Goal: Information Seeking & Learning: Learn about a topic

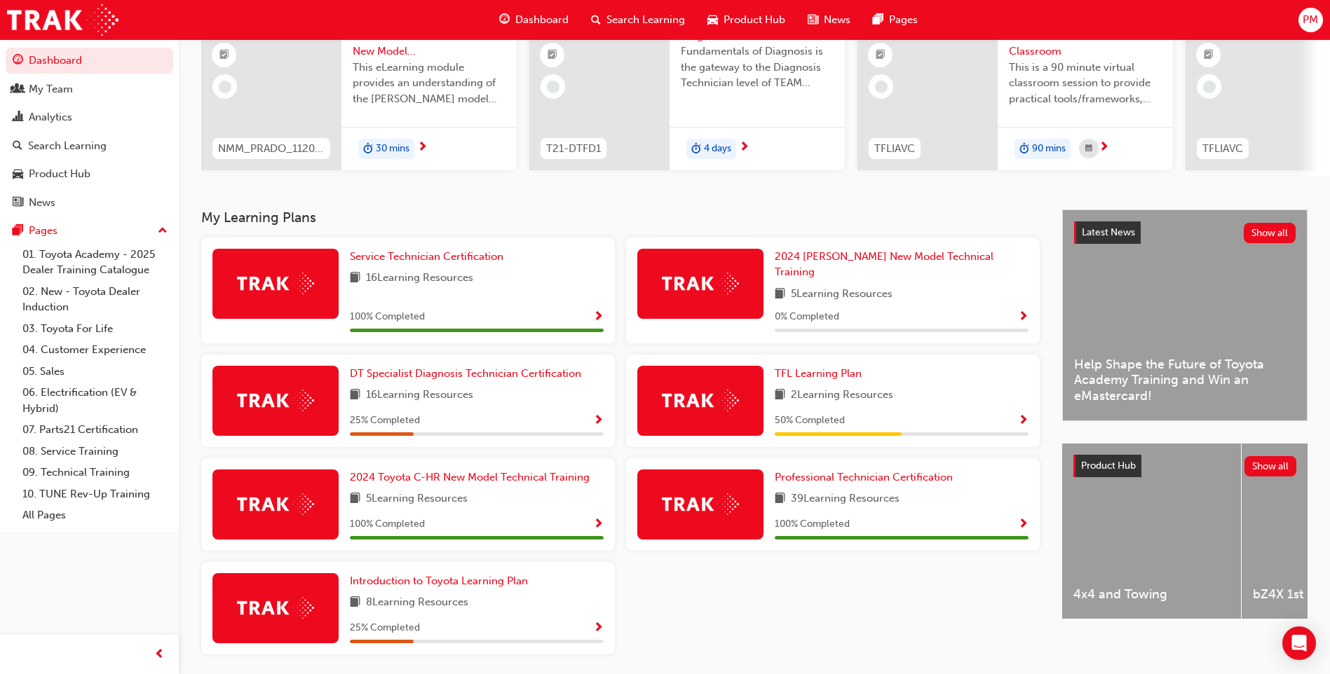
scroll to position [189, 0]
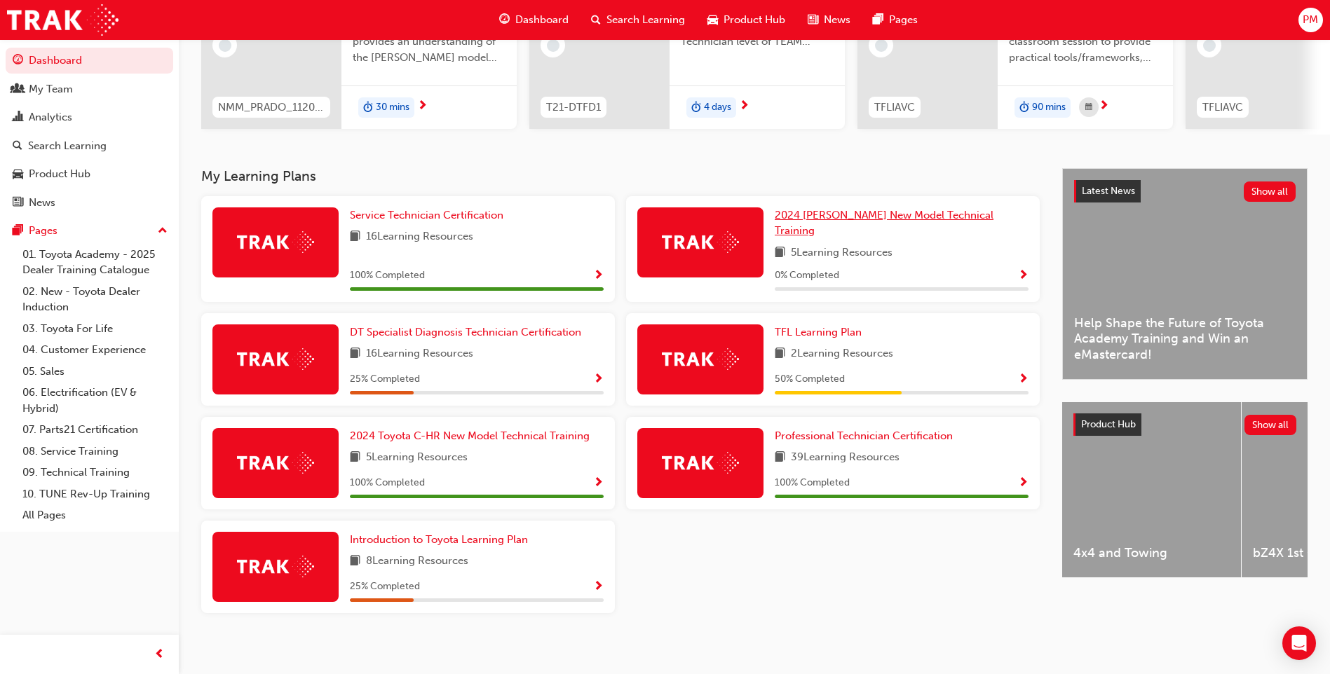
click at [844, 228] on link "2024 [PERSON_NAME] New Model Technical Training" at bounding box center [902, 223] width 254 height 32
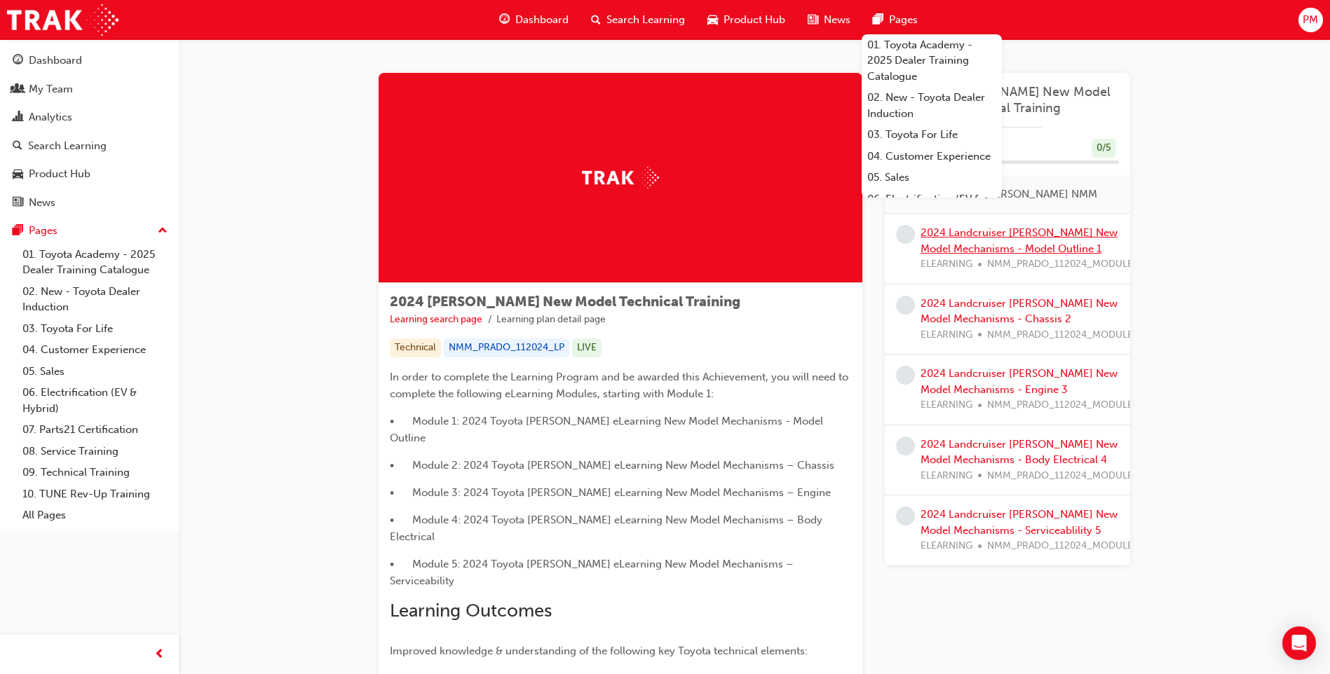
click at [987, 248] on link "2024 Landcruiser [PERSON_NAME] New Model Mechanisms - Model Outline 1" at bounding box center [1018, 240] width 197 height 29
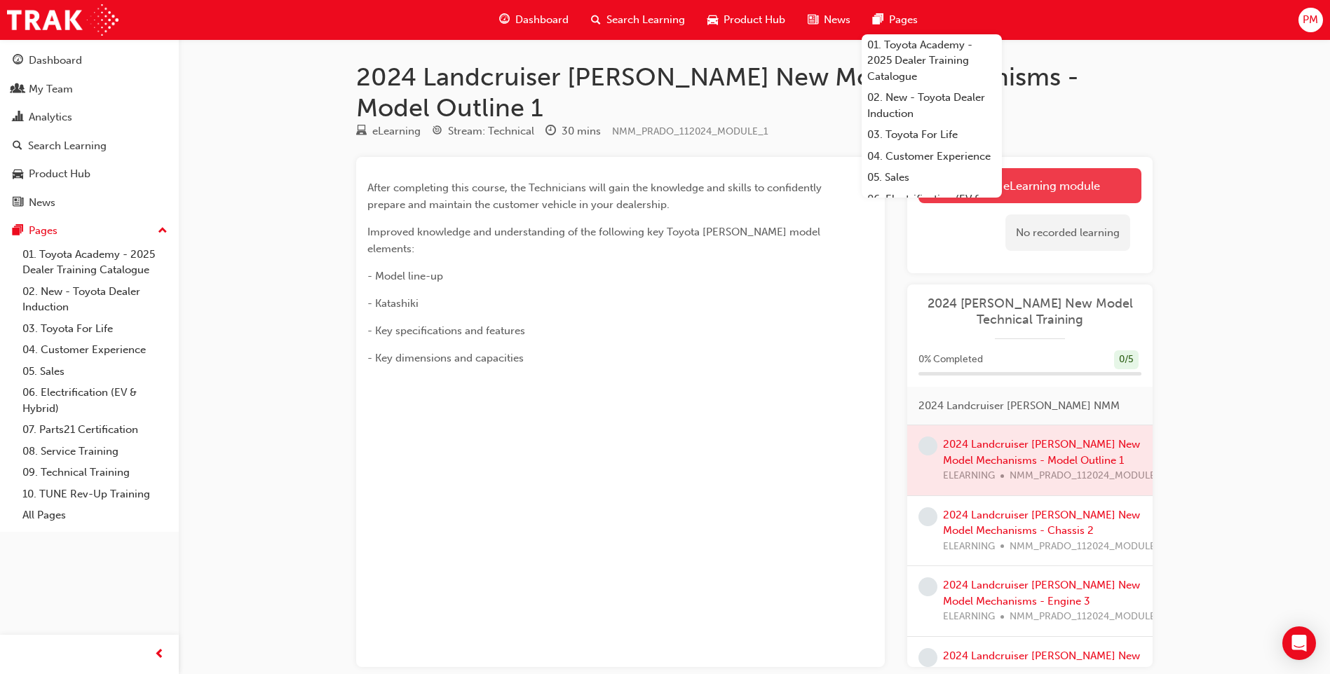
click at [1050, 168] on link "Launch eLearning module" at bounding box center [1029, 185] width 223 height 35
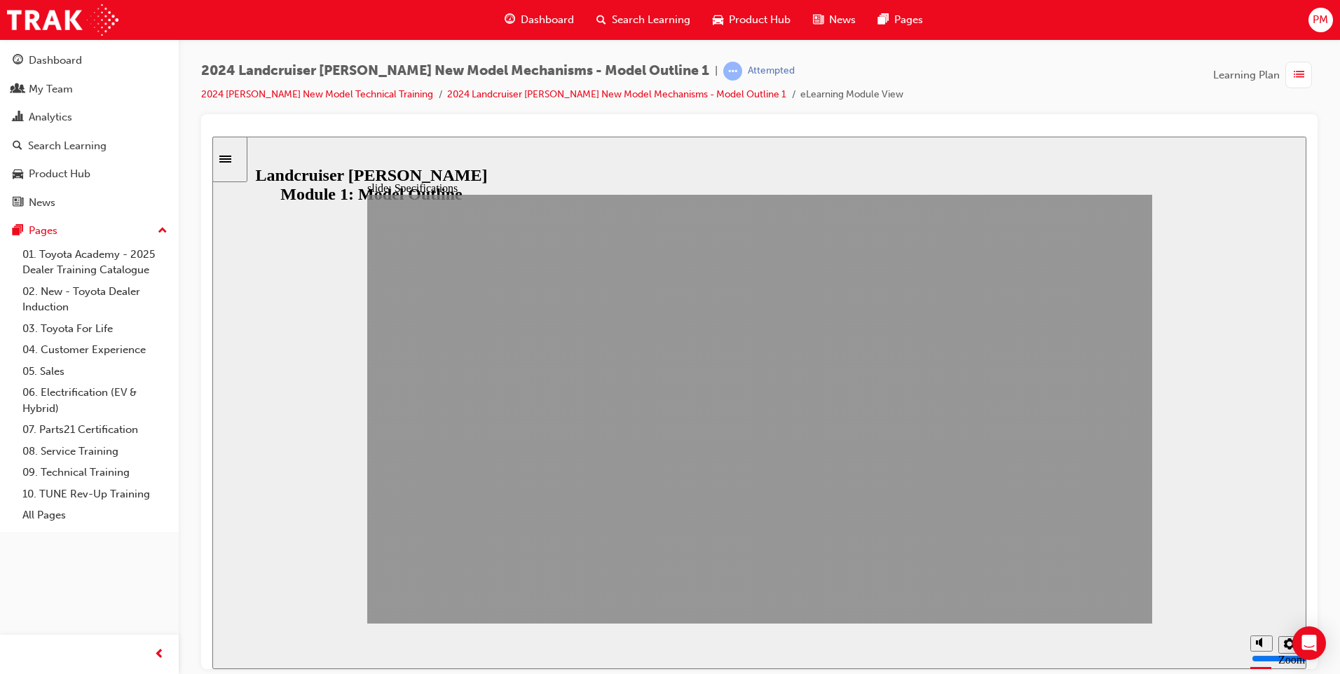
drag, startPoint x: 1076, startPoint y: 601, endPoint x: 1099, endPoint y: 603, distance: 23.2
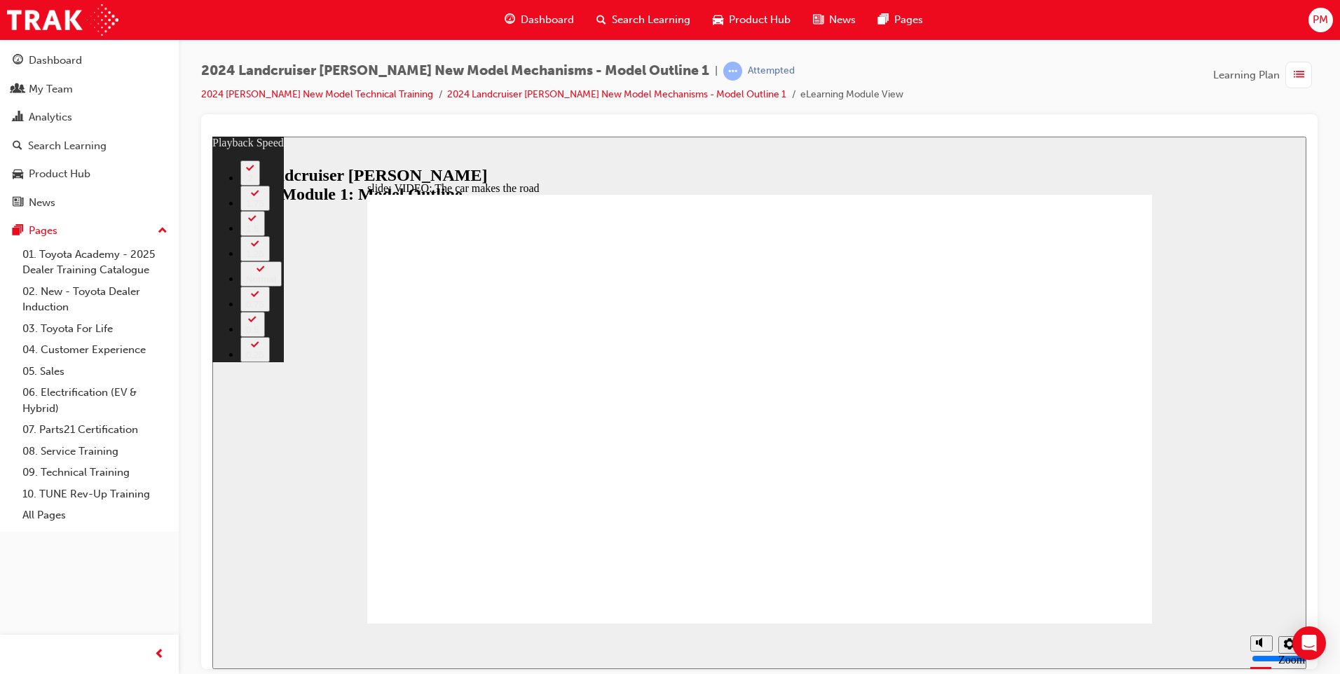
drag, startPoint x: 473, startPoint y: 540, endPoint x: 945, endPoint y: 547, distance: 471.8
type input "86"
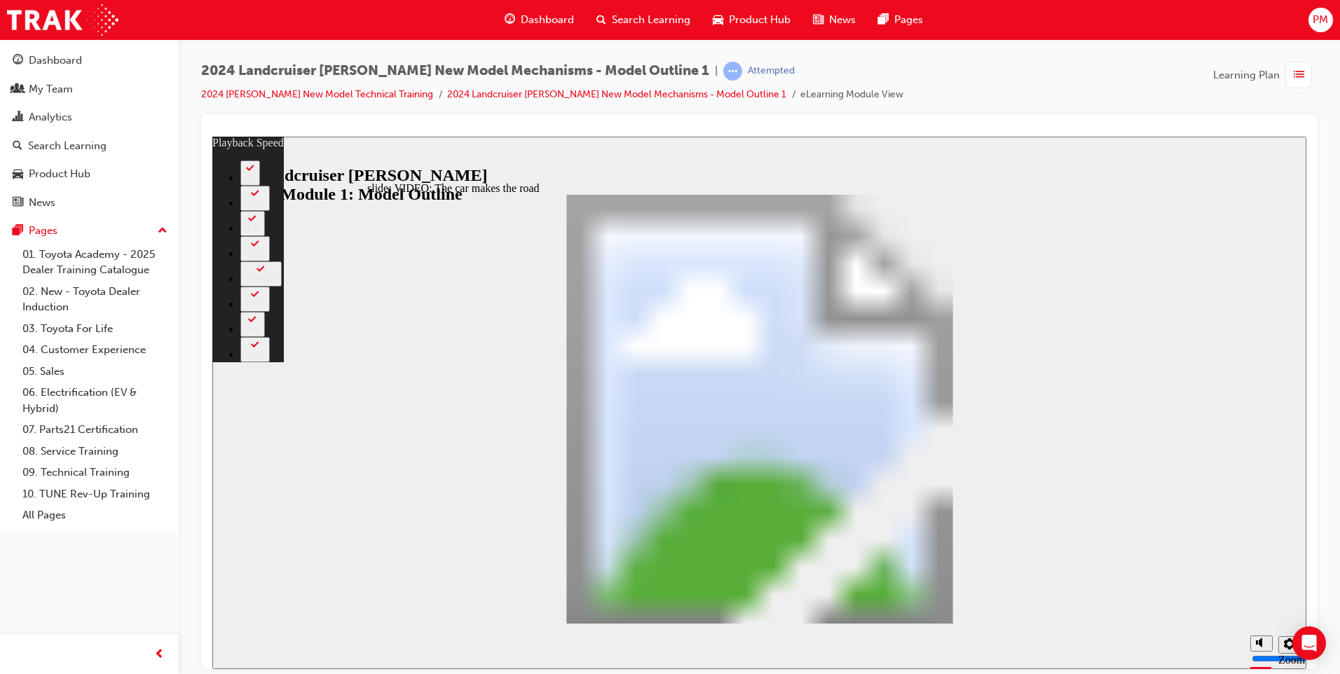
click at [1229, 489] on div "slide: VIDEO: The car makes the road Engine Type 1GD-FTV No. of Cylinders & Arr…" at bounding box center [759, 402] width 1094 height 533
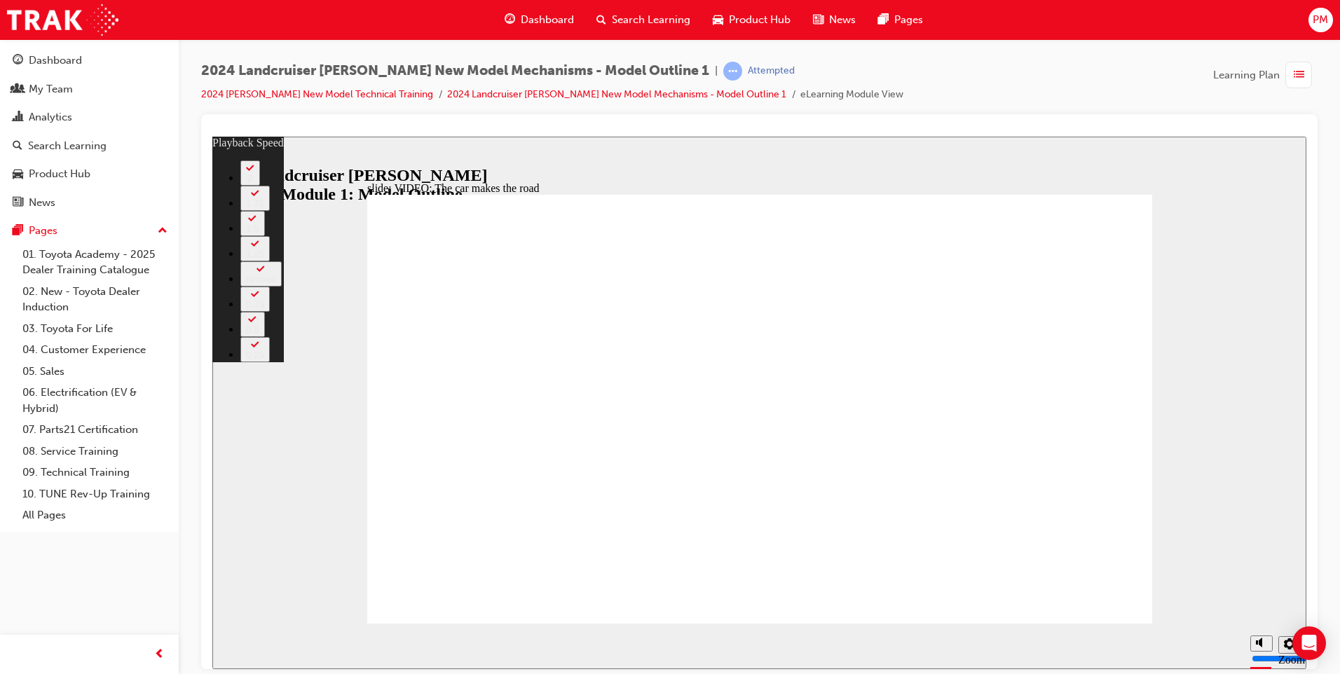
type input "38"
type input "8"
type input "38"
type input "8"
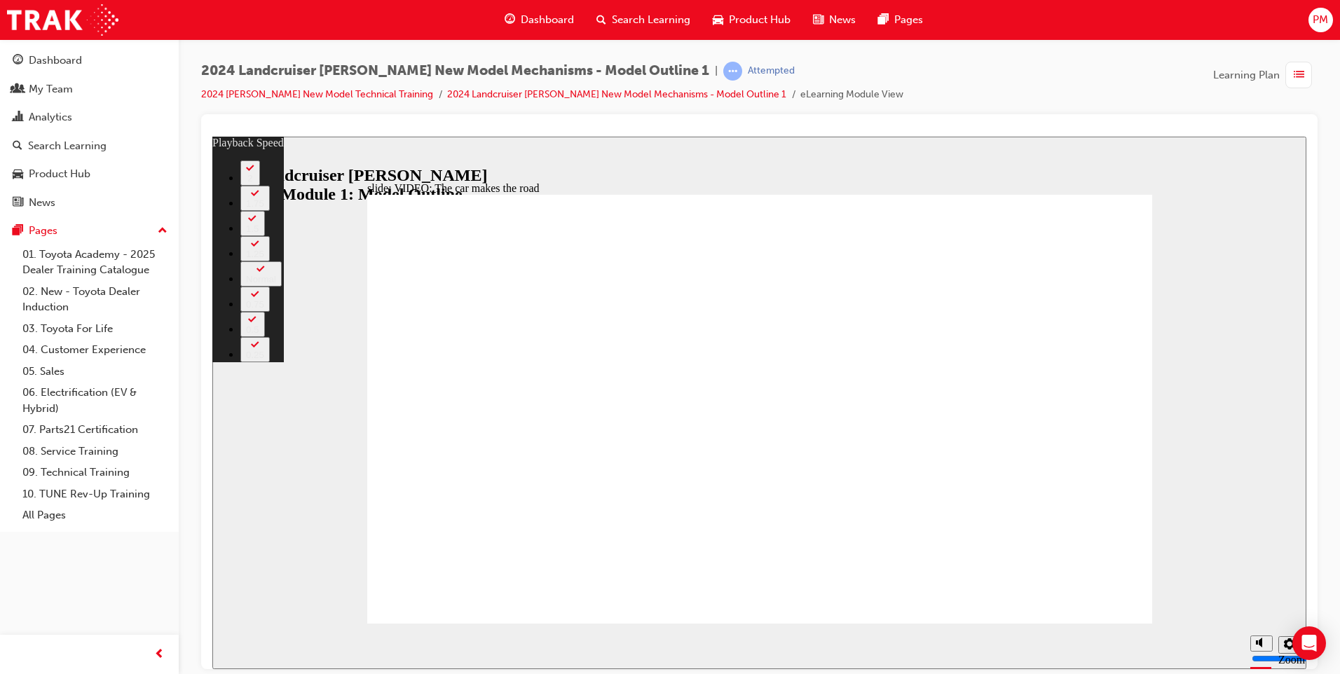
type input "38"
type input "8"
type input "38"
type input "8"
type input "38"
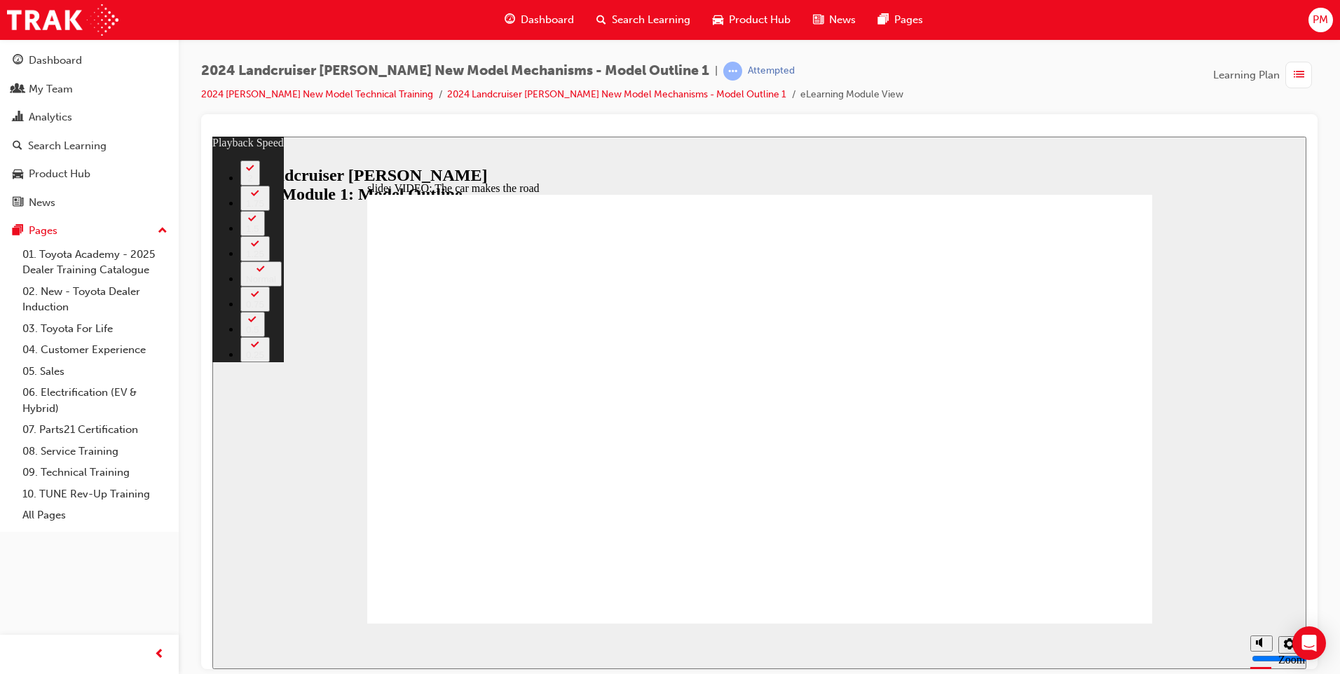
type input "8"
type input "38"
type input "8"
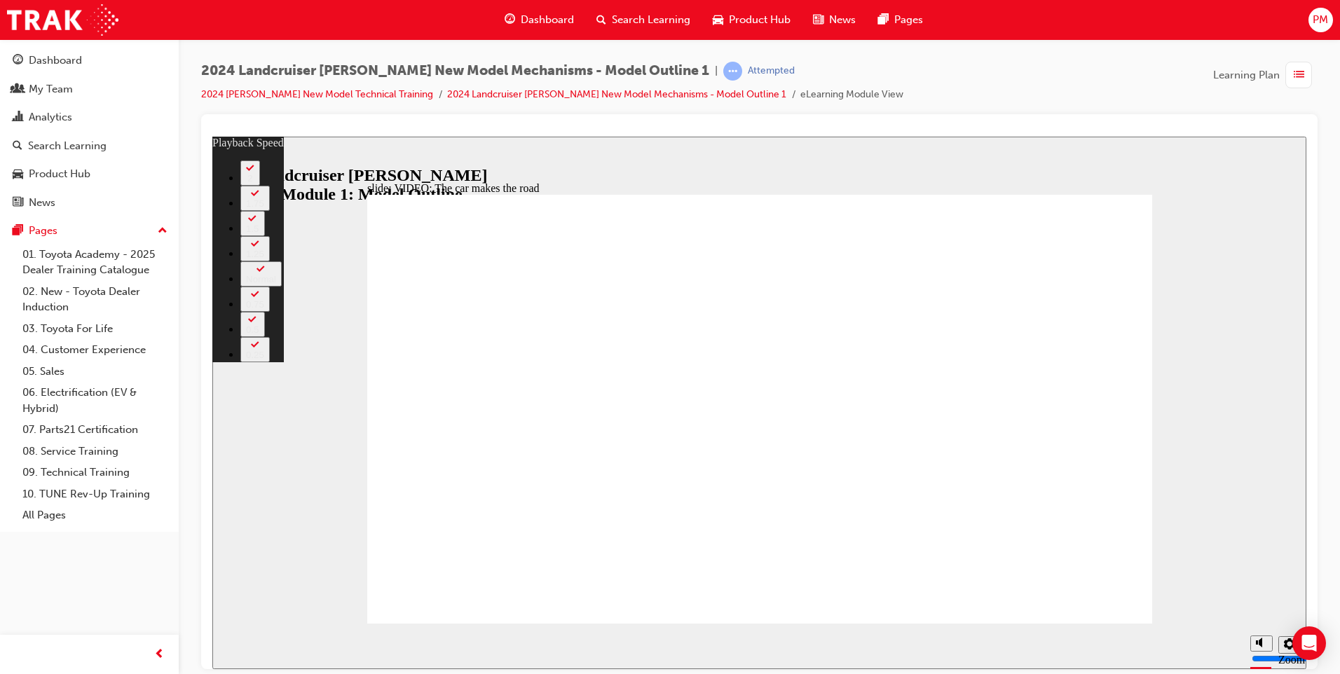
type input "38"
type input "8"
type input "7"
type input "38"
type input "7"
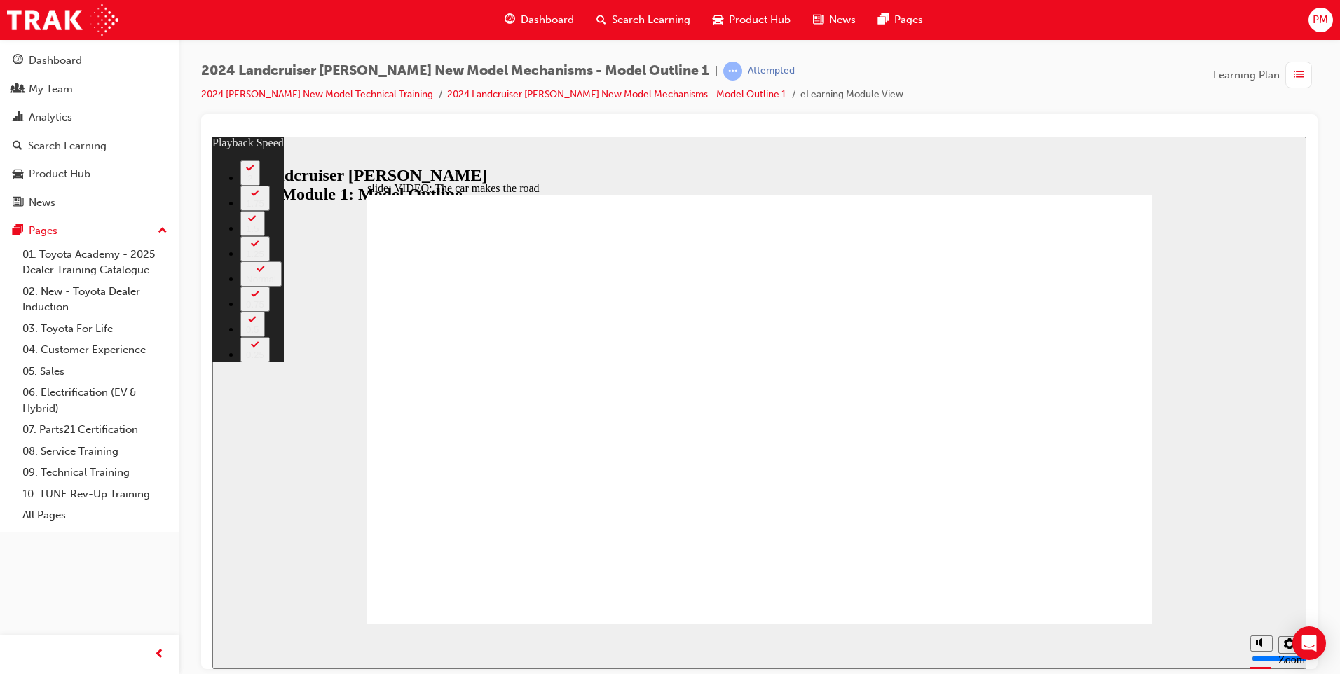
type input "7"
type input "38"
type input "7"
type input "6"
type input "38"
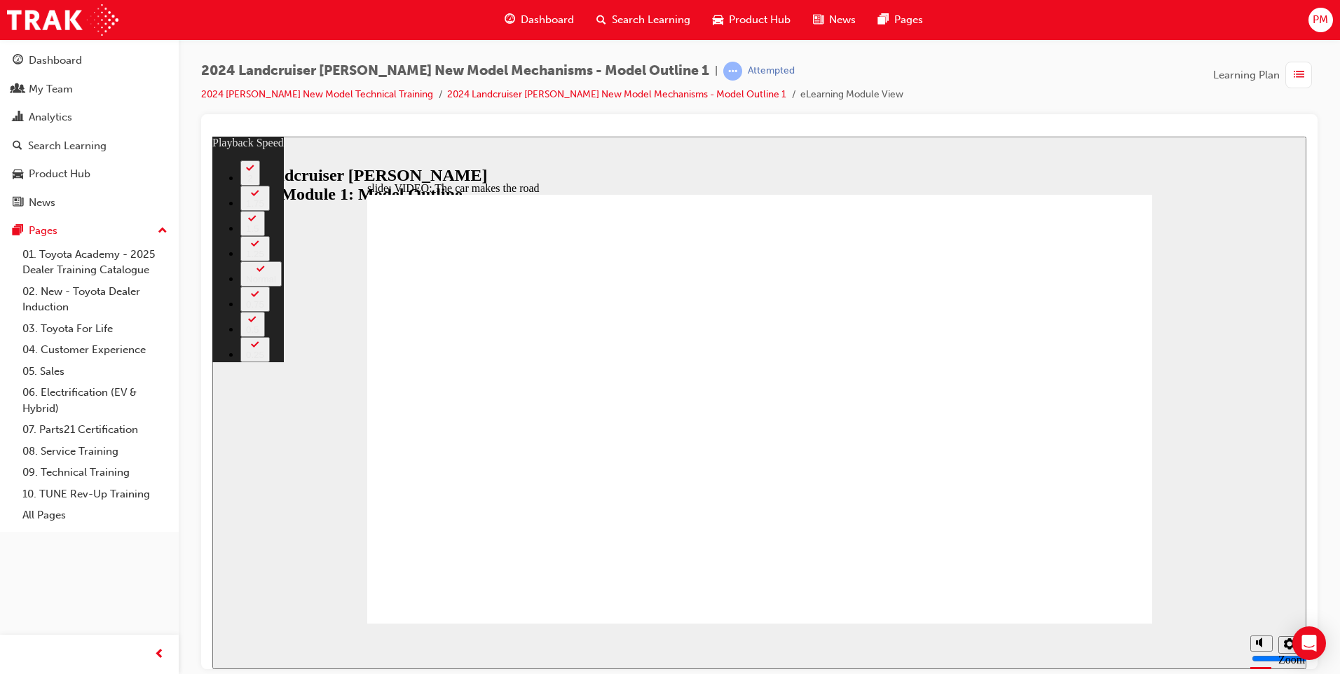
type input "6"
type input "38"
type input "6"
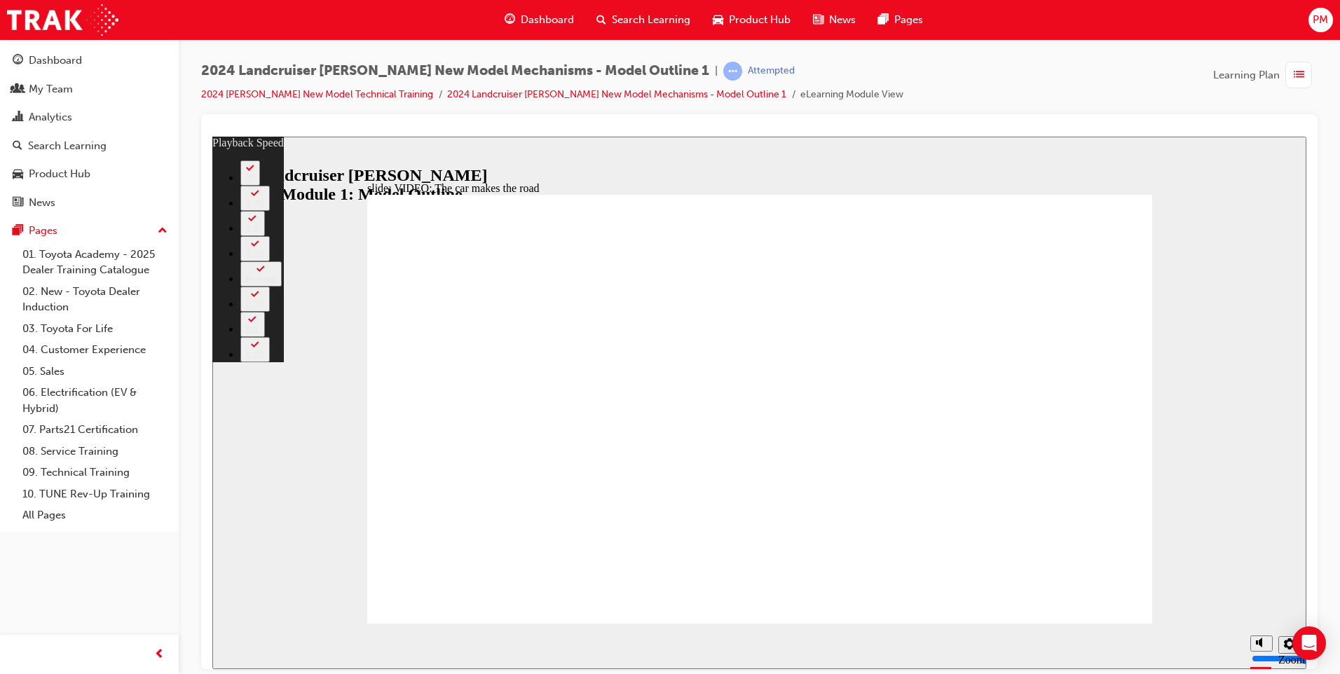
type input "38"
type input "6"
type input "38"
type input "6"
type input "38"
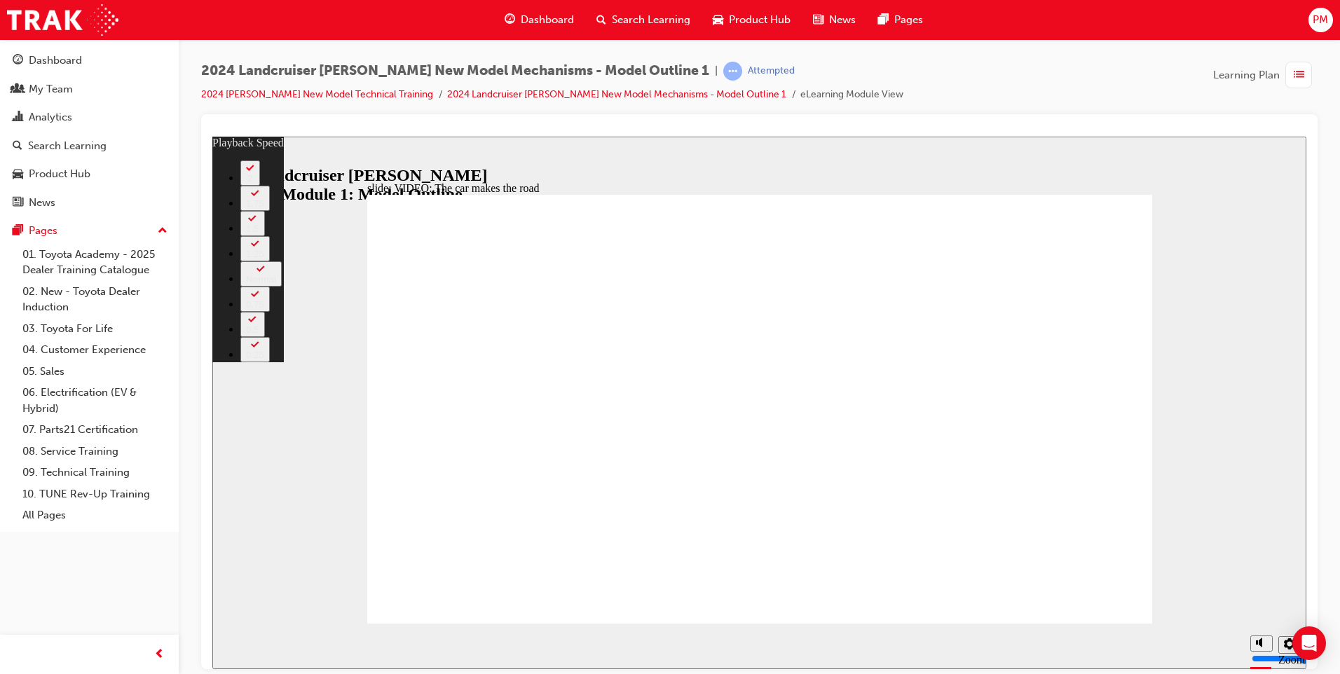
type input "6"
type input "38"
type input "6"
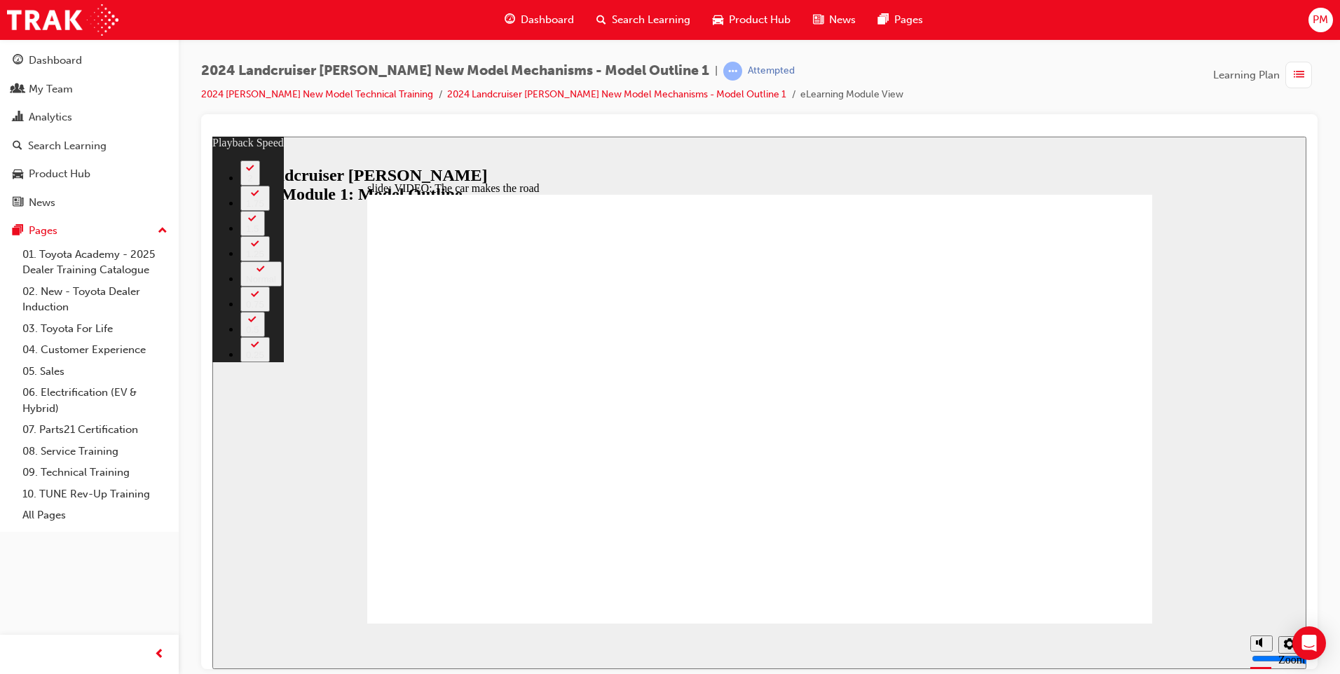
type input "38"
type input "6"
type input "5"
type input "38"
type input "5"
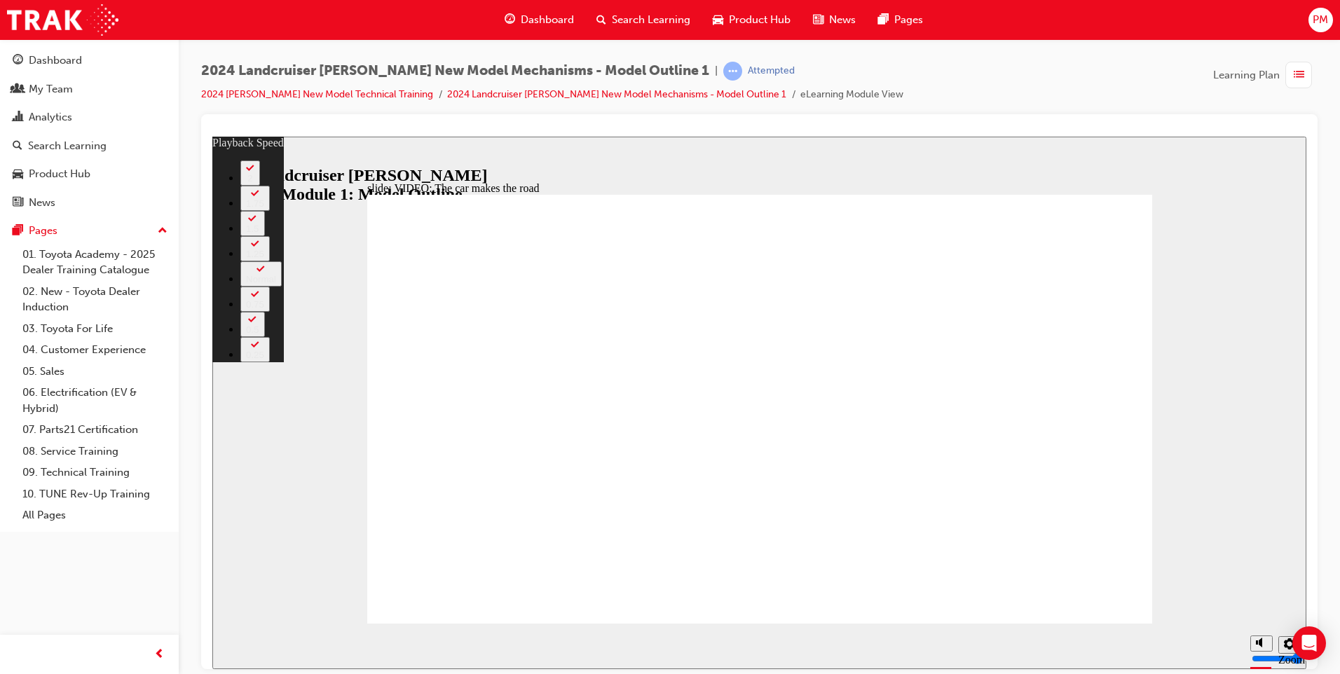
type input "38"
type input "5"
type input "38"
type input "5"
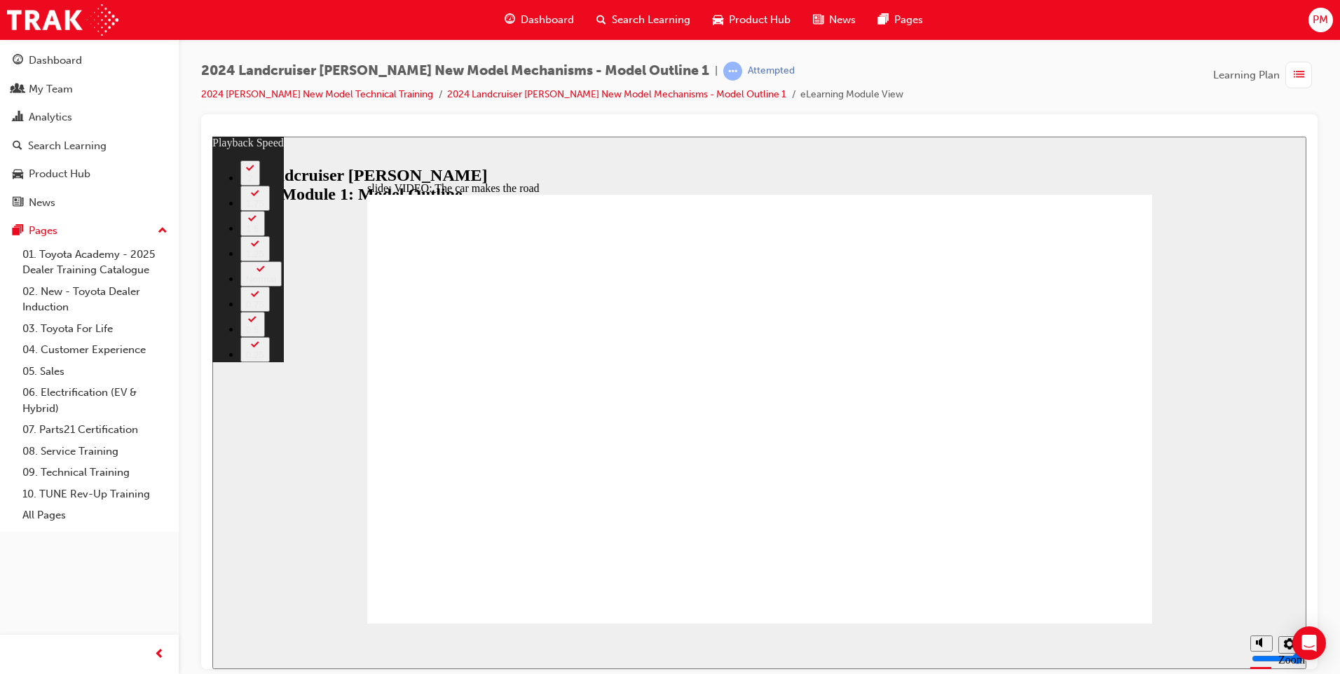
type input "38"
type input "5"
type input "38"
type input "5"
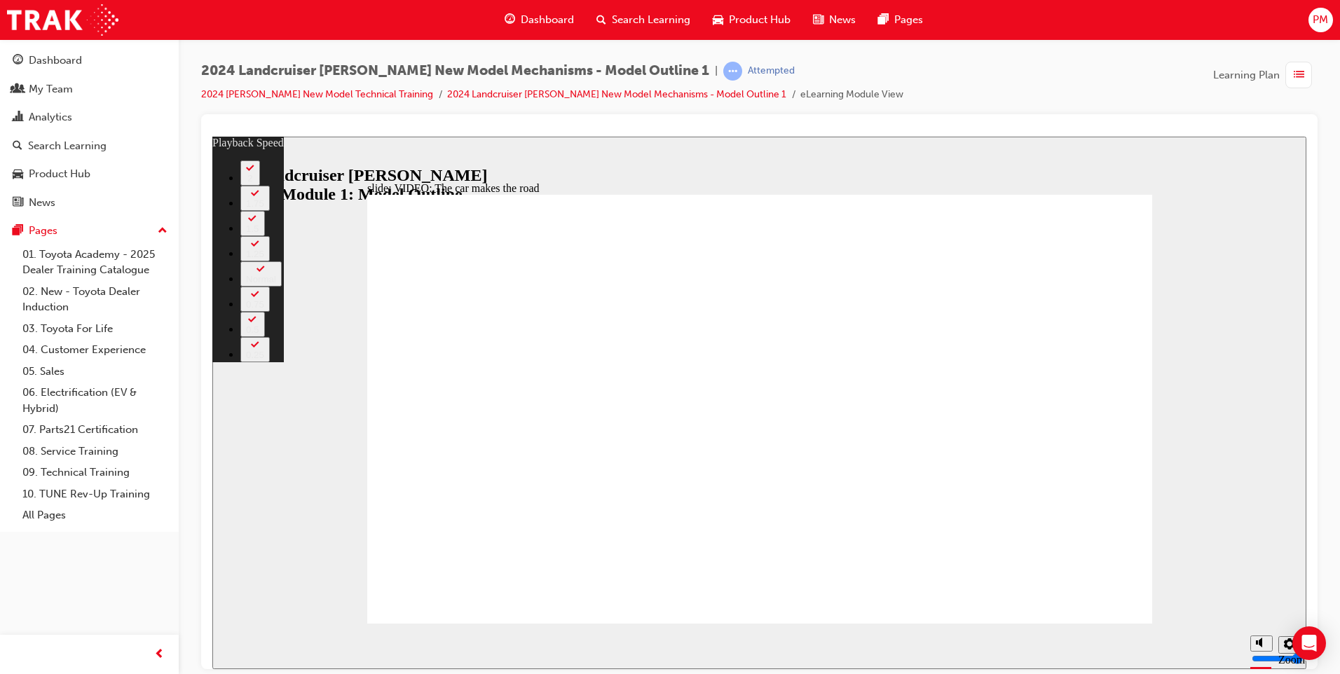
type input "38"
type input "5"
type input "38"
type input "5"
type input "38"
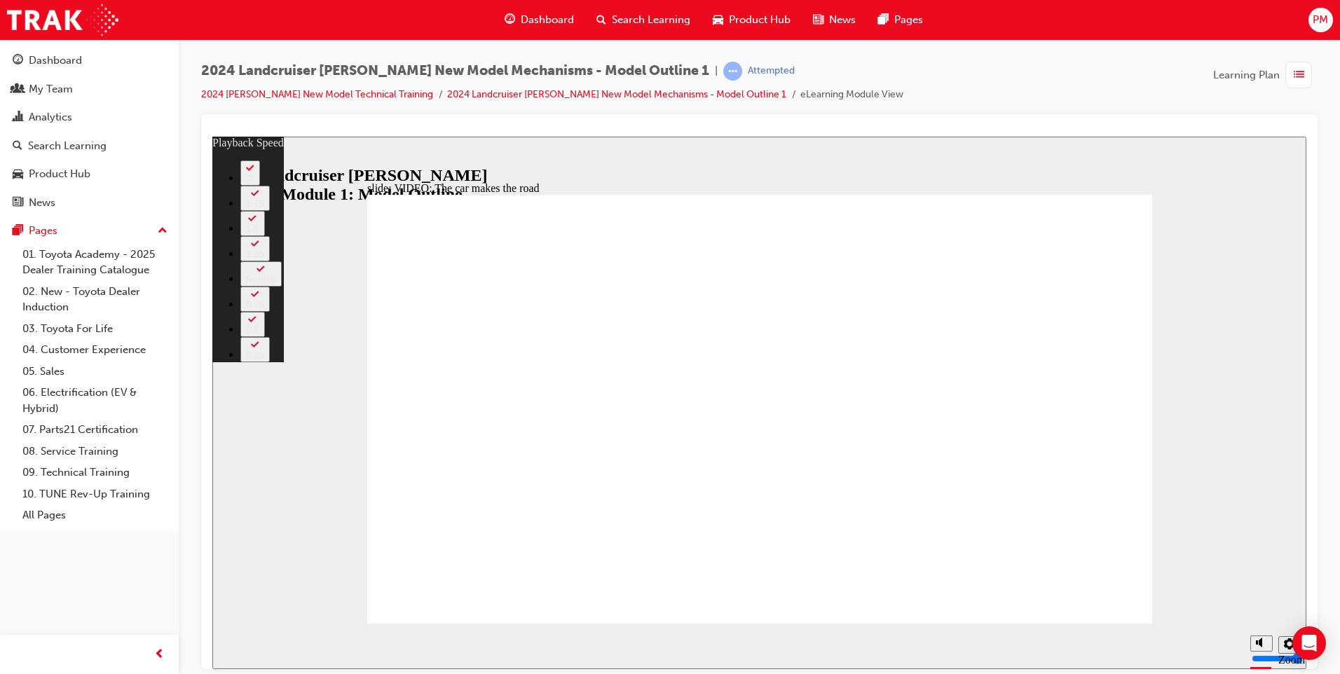
type input "4"
type input "38"
type input "4"
type input "38"
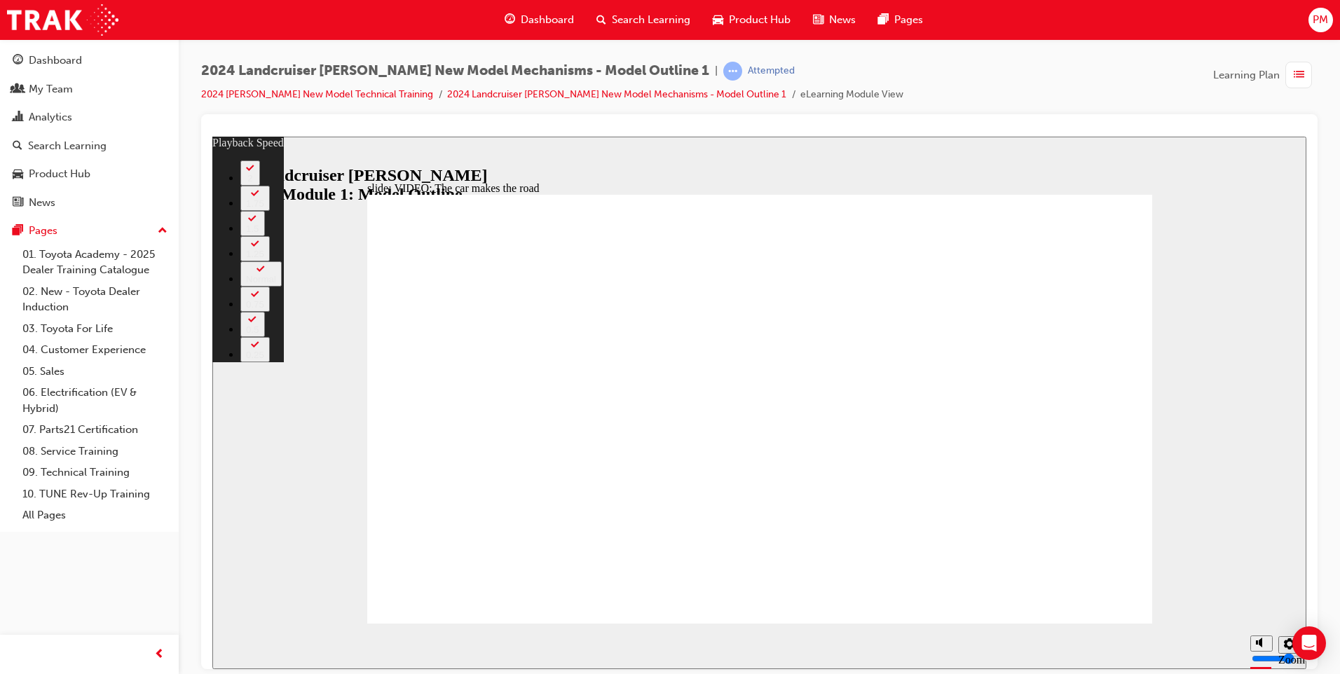
type input "4"
type input "39"
type input "4"
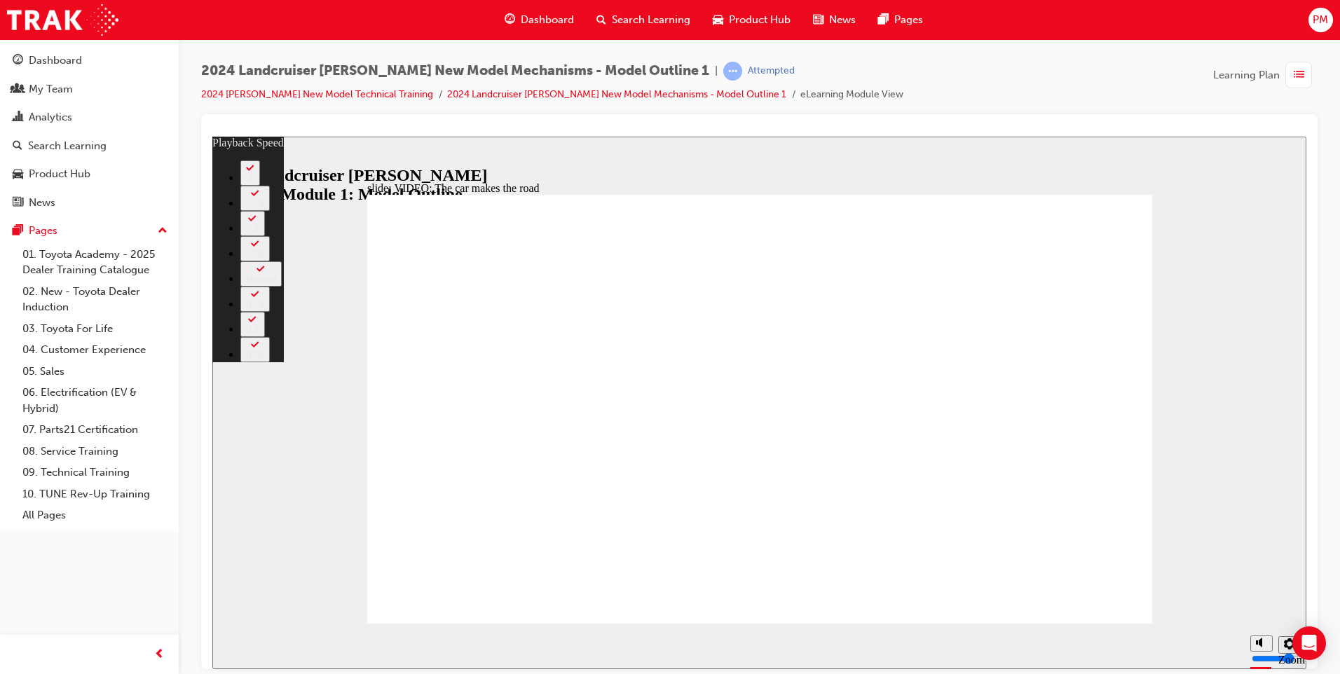
type input "39"
type input "4"
type input "39"
type input "4"
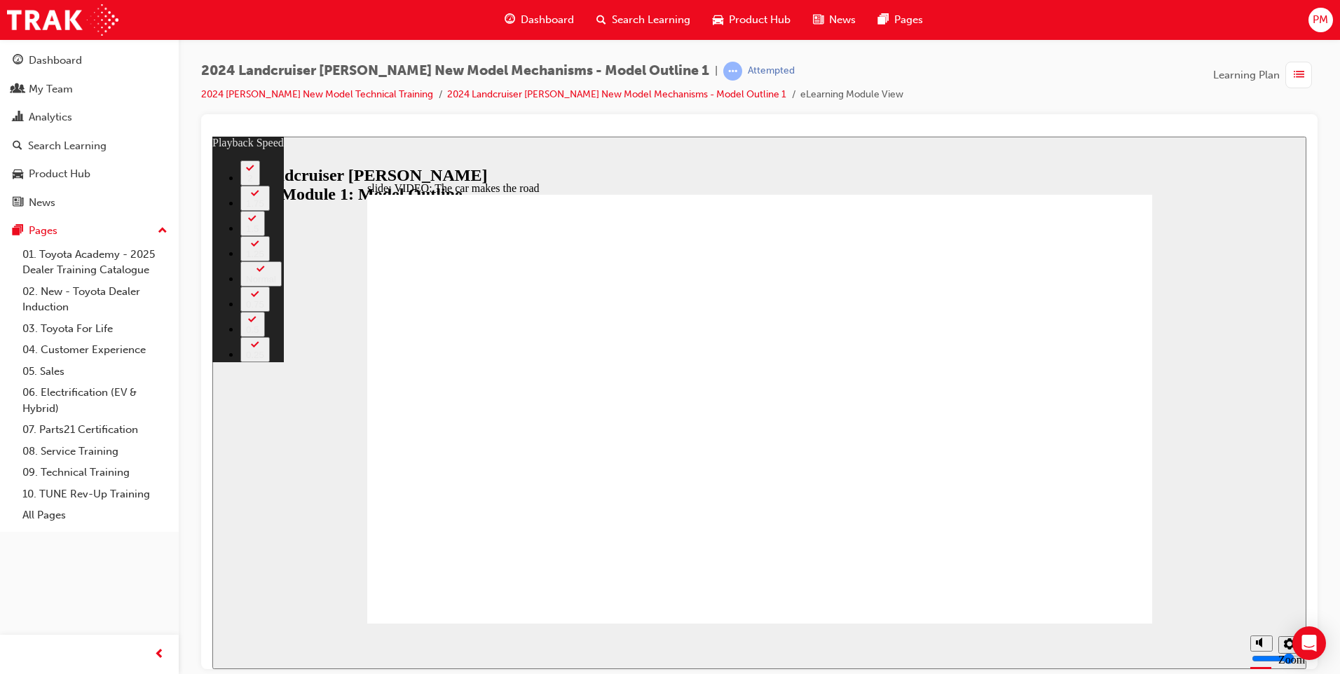
type input "3"
type input "39"
type input "3"
type input "39"
type input "3"
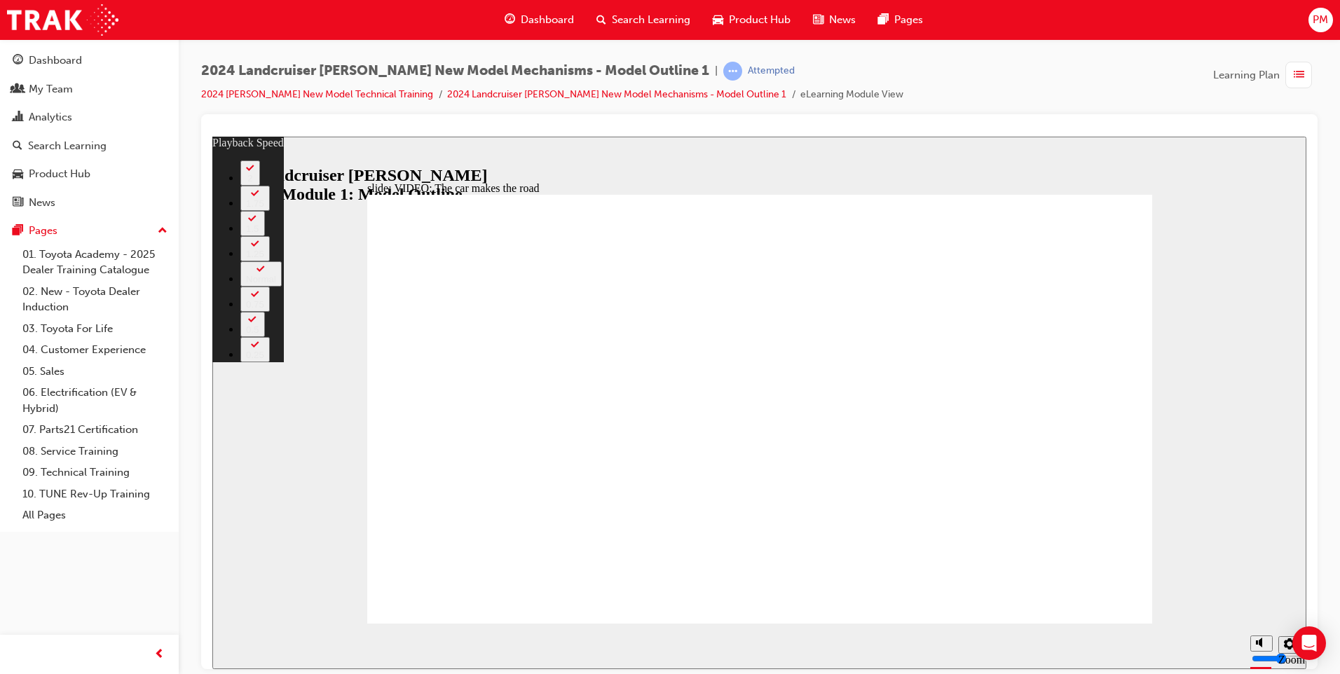
type input "39"
type input "3"
type input "40"
type input "3"
type input "40"
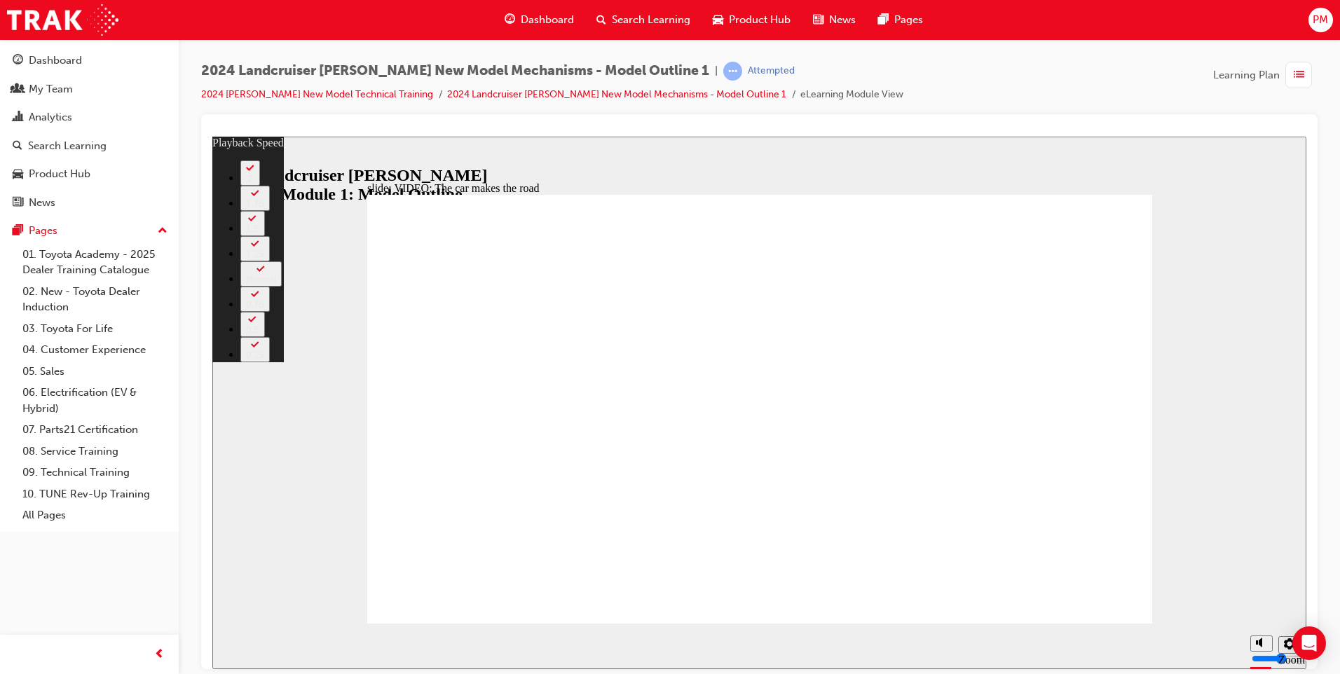
type input "3"
type input "40"
type input "3"
type input "40"
type input "3"
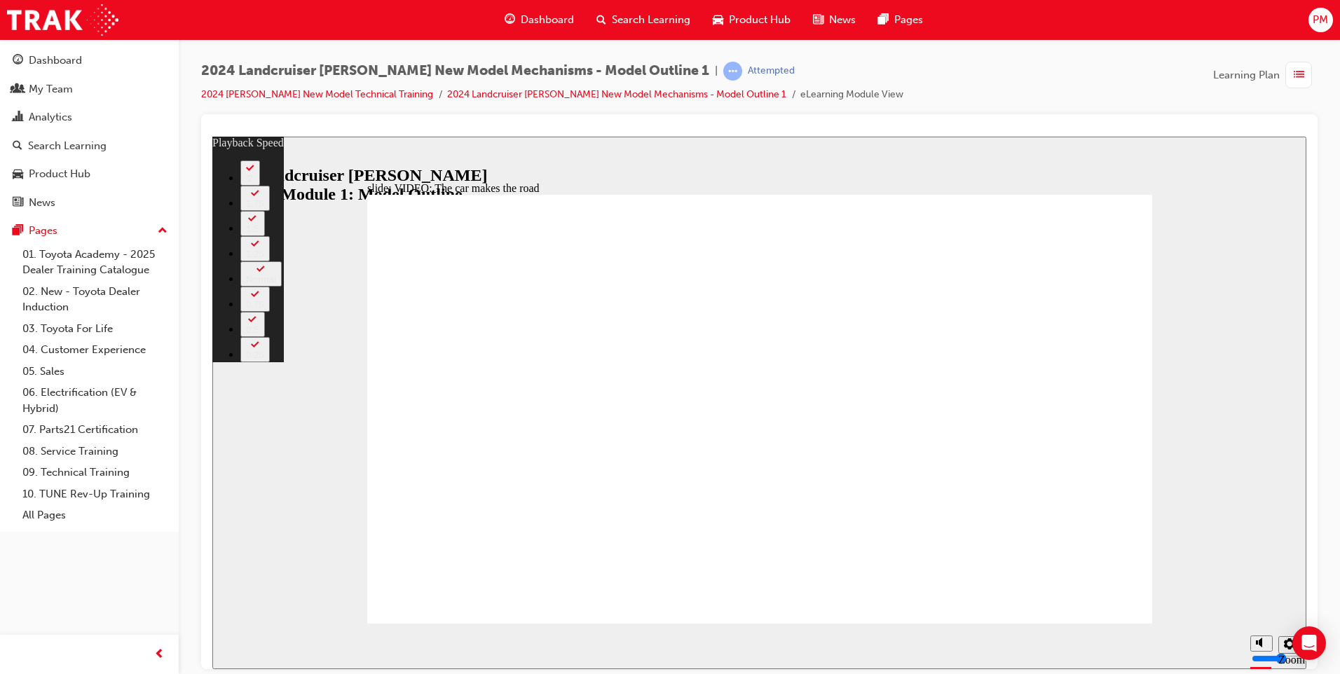
drag, startPoint x: 815, startPoint y: 504, endPoint x: 814, endPoint y: 523, distance: 18.9
type input "86"
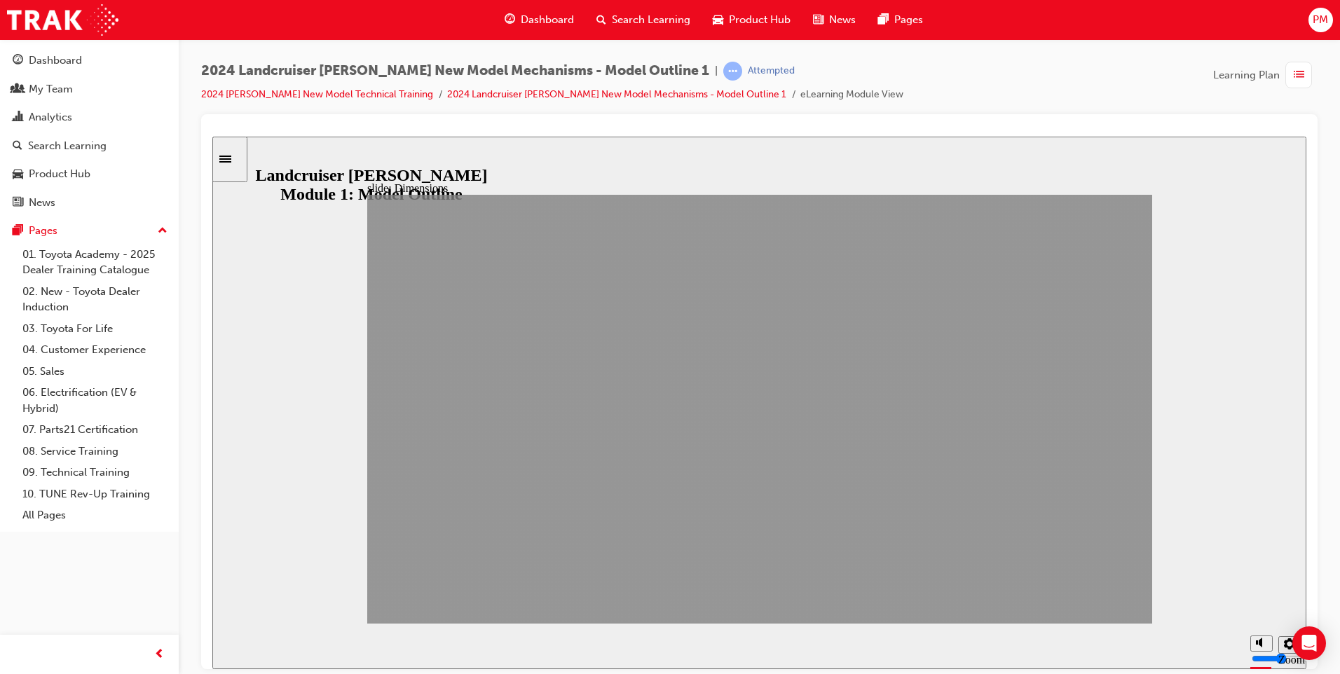
drag, startPoint x: 1088, startPoint y: 610, endPoint x: 1090, endPoint y: 601, distance: 9.4
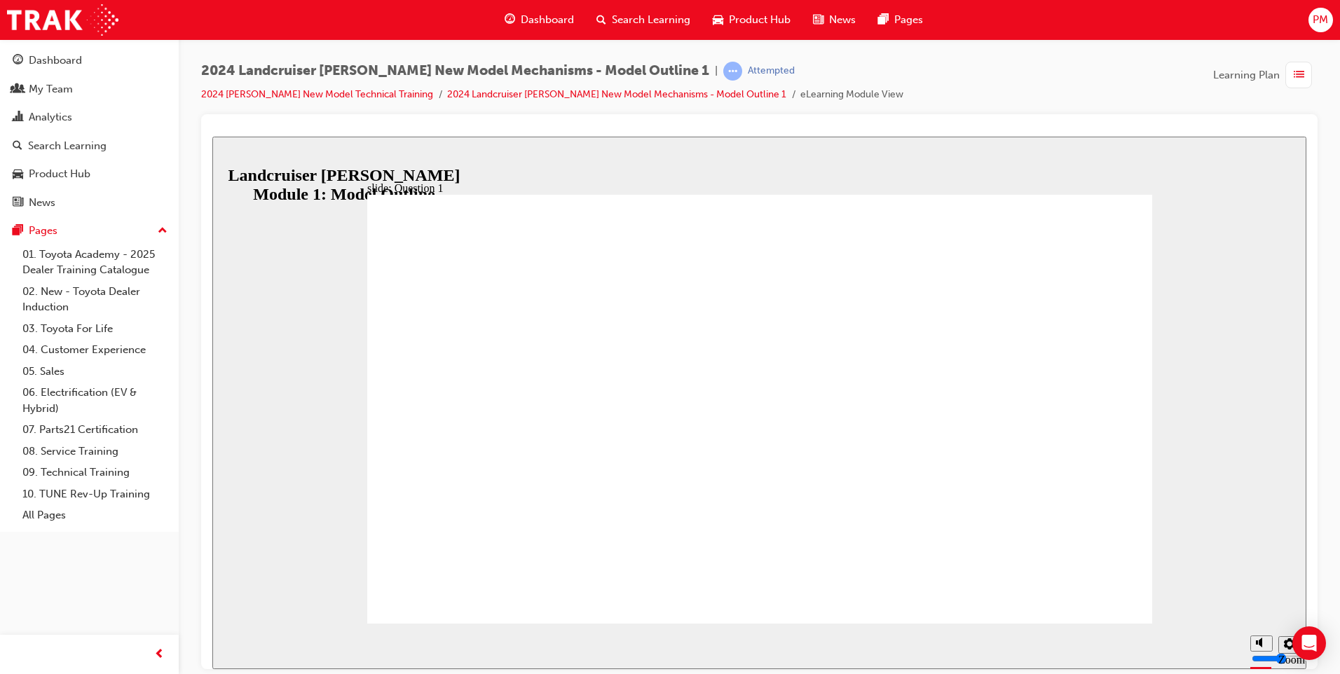
radio input "true"
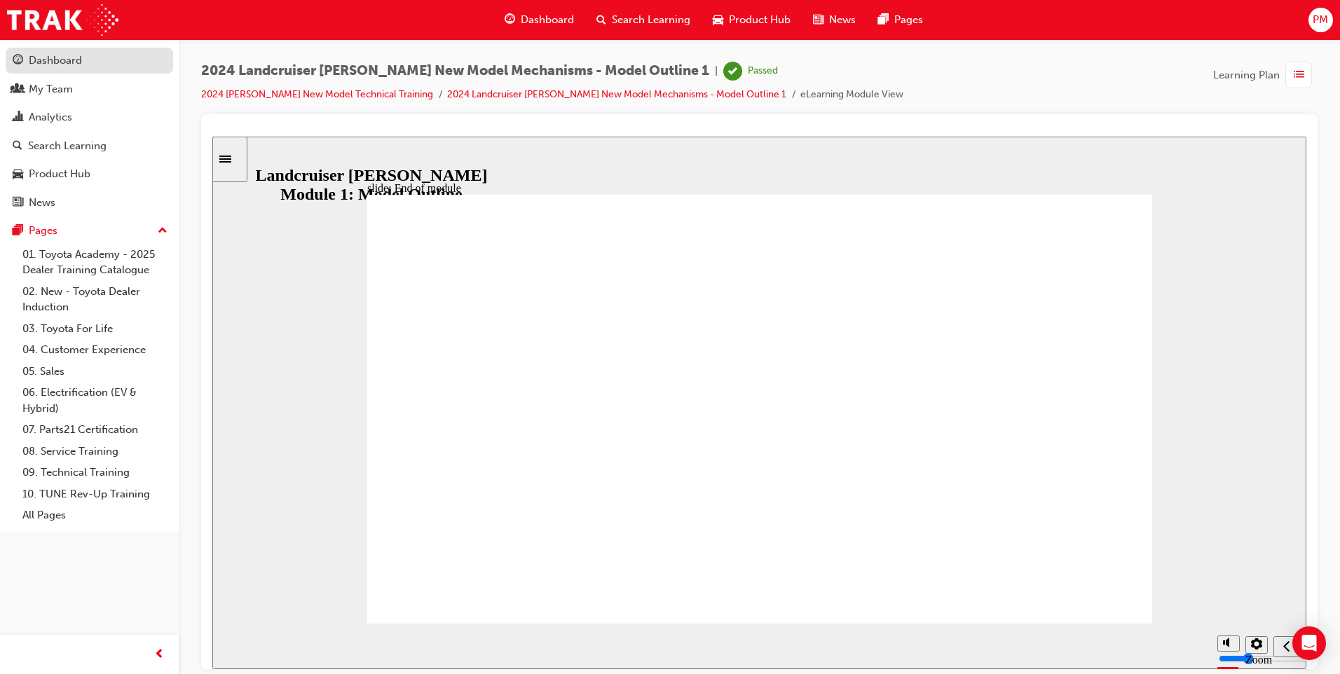
click at [72, 62] on div "Dashboard" at bounding box center [55, 61] width 53 height 16
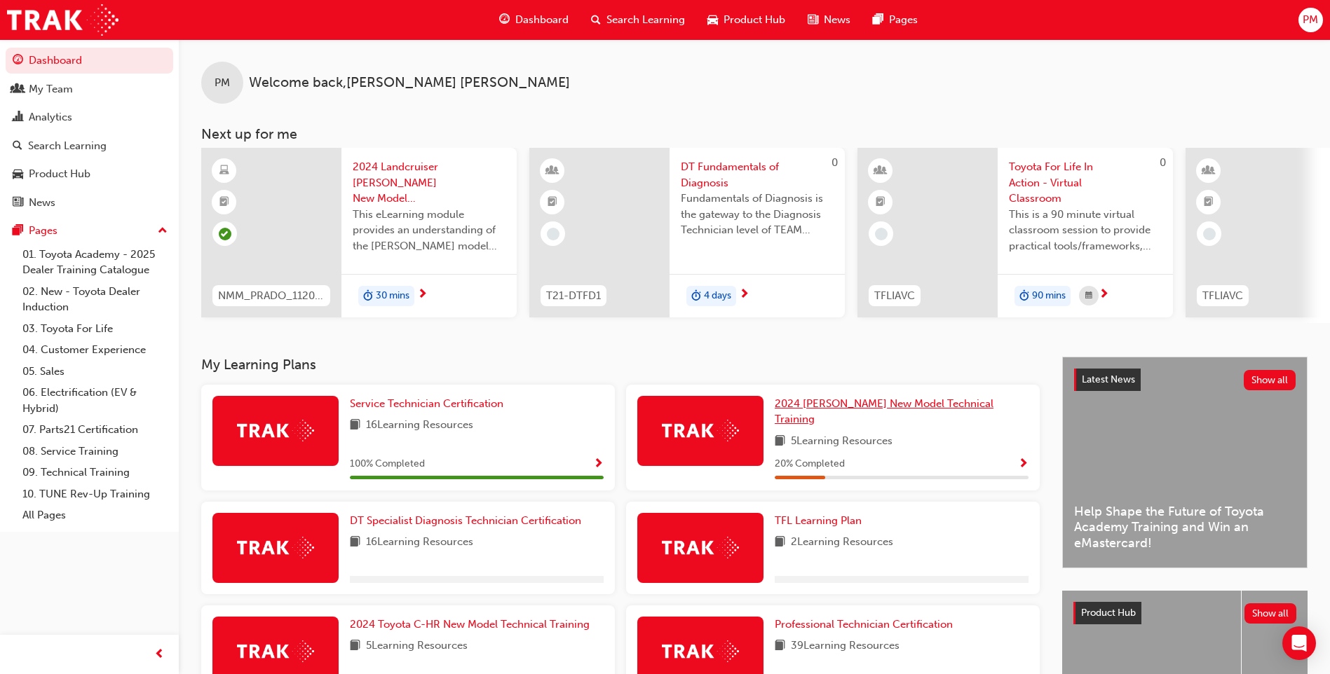
click at [837, 408] on span "2024 [PERSON_NAME] New Model Technical Training" at bounding box center [884, 411] width 219 height 29
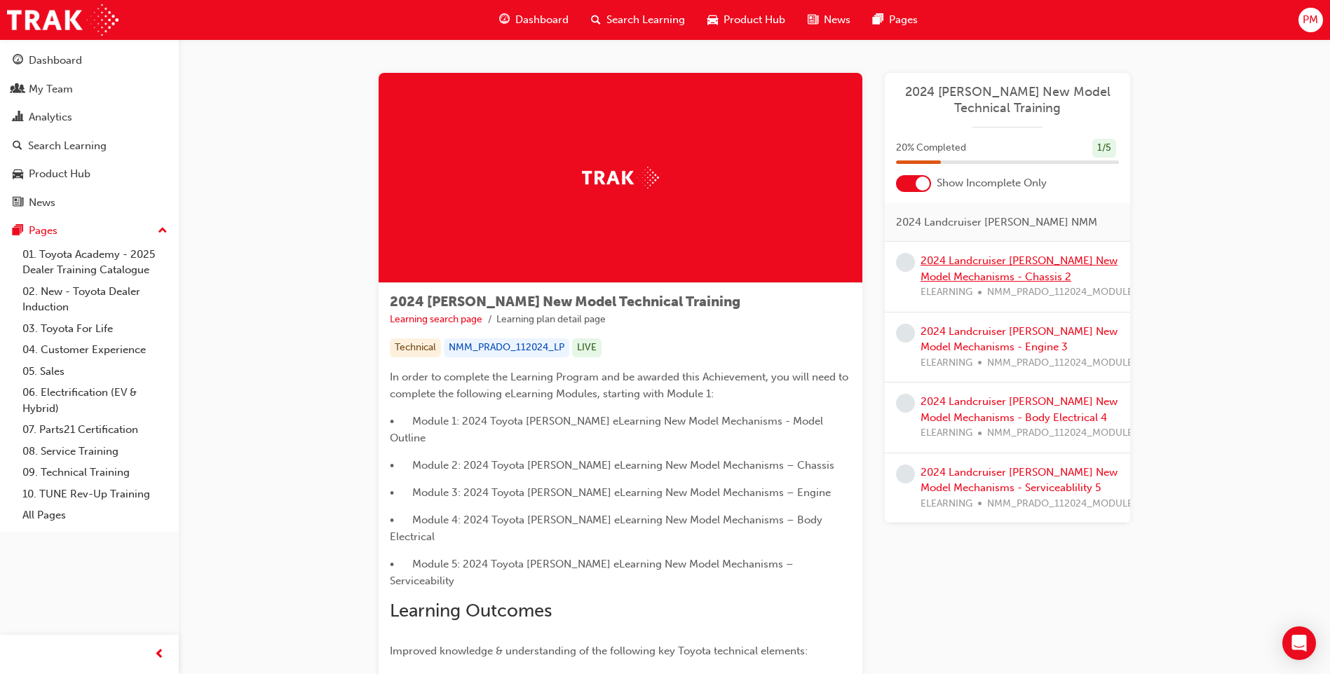
click at [950, 273] on link "2024 Landcruiser [PERSON_NAME] New Model Mechanisms - Chassis 2" at bounding box center [1018, 268] width 197 height 29
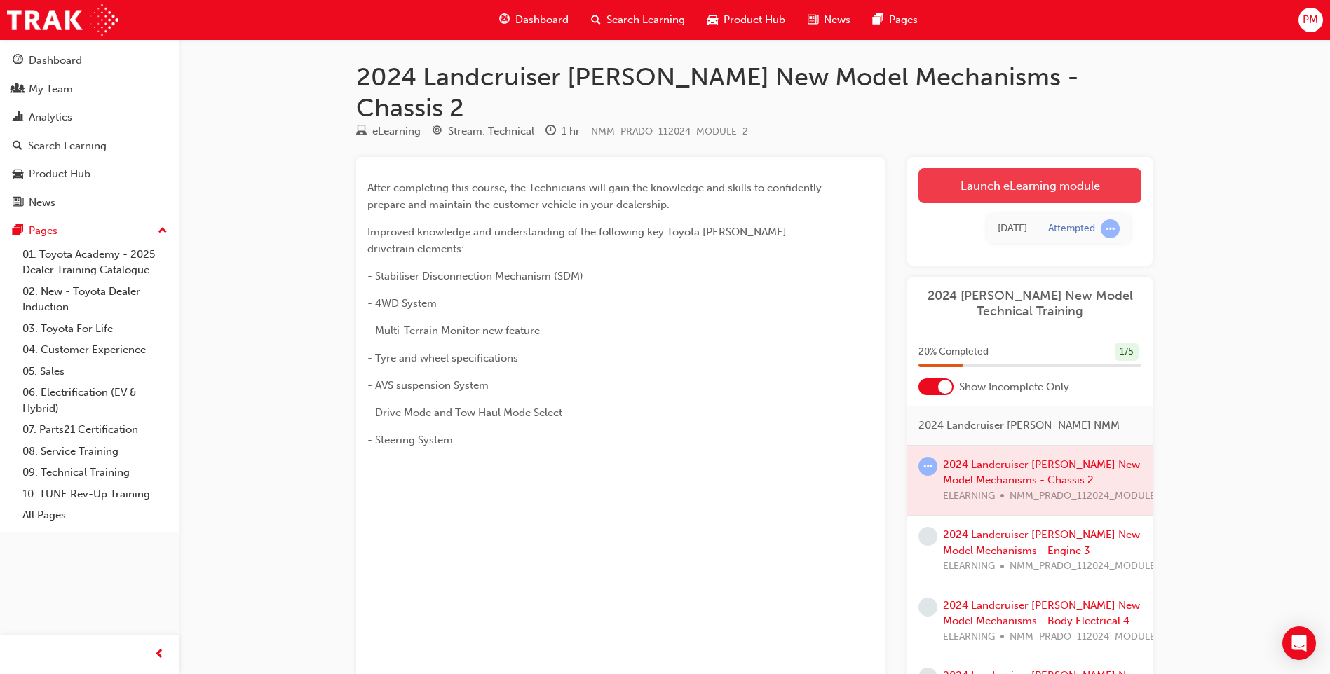
click at [976, 168] on link "Launch eLearning module" at bounding box center [1029, 185] width 223 height 35
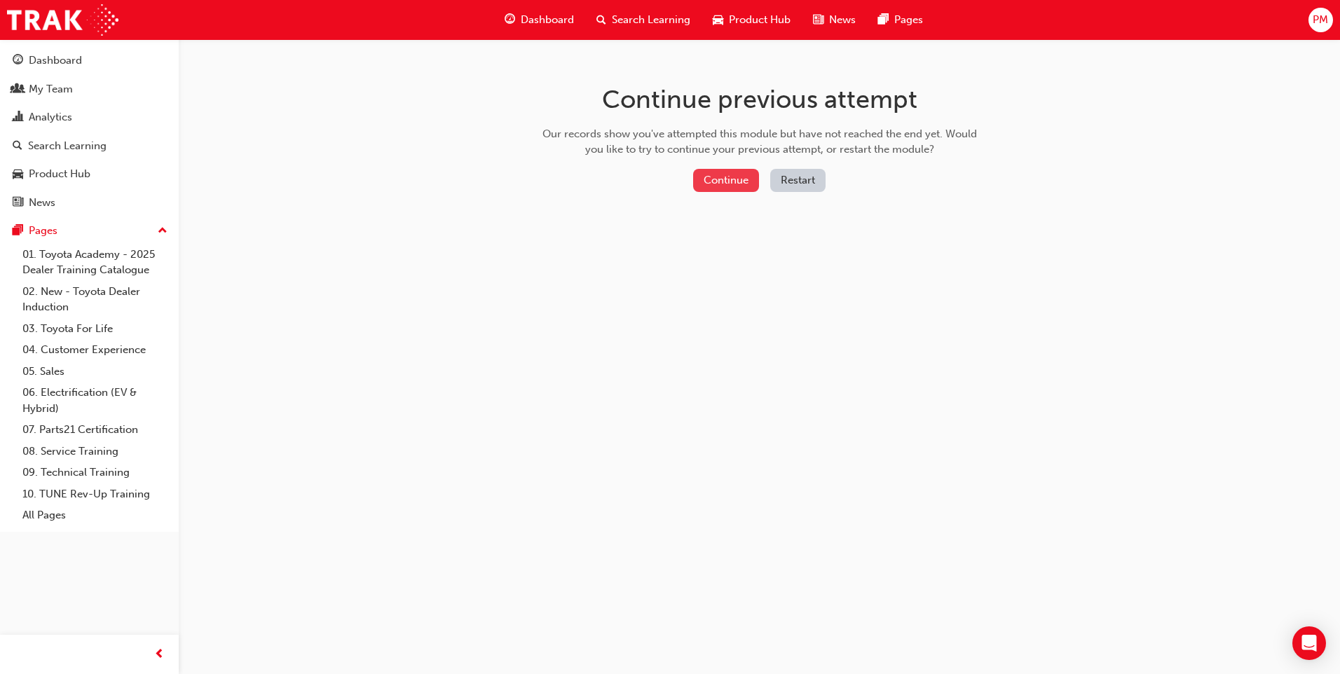
click at [708, 181] on button "Continue" at bounding box center [726, 180] width 66 height 23
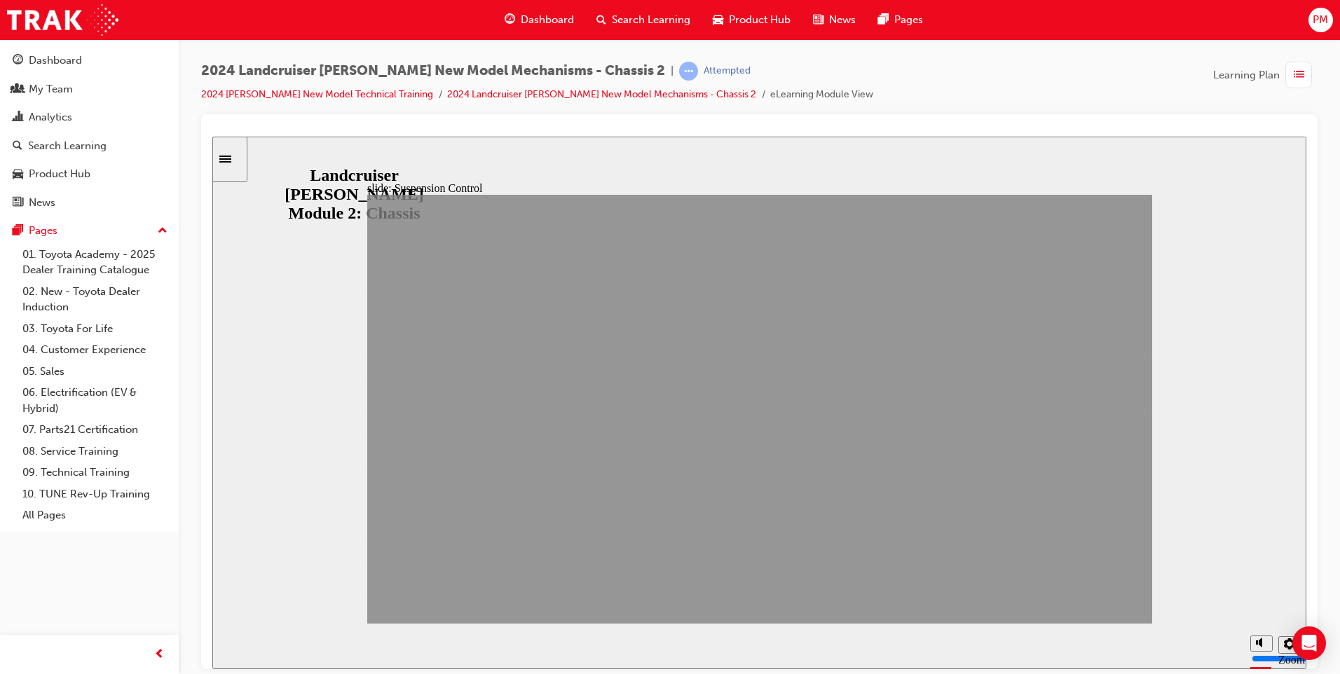
drag, startPoint x: 1076, startPoint y: 592, endPoint x: 1092, endPoint y: 608, distance: 22.8
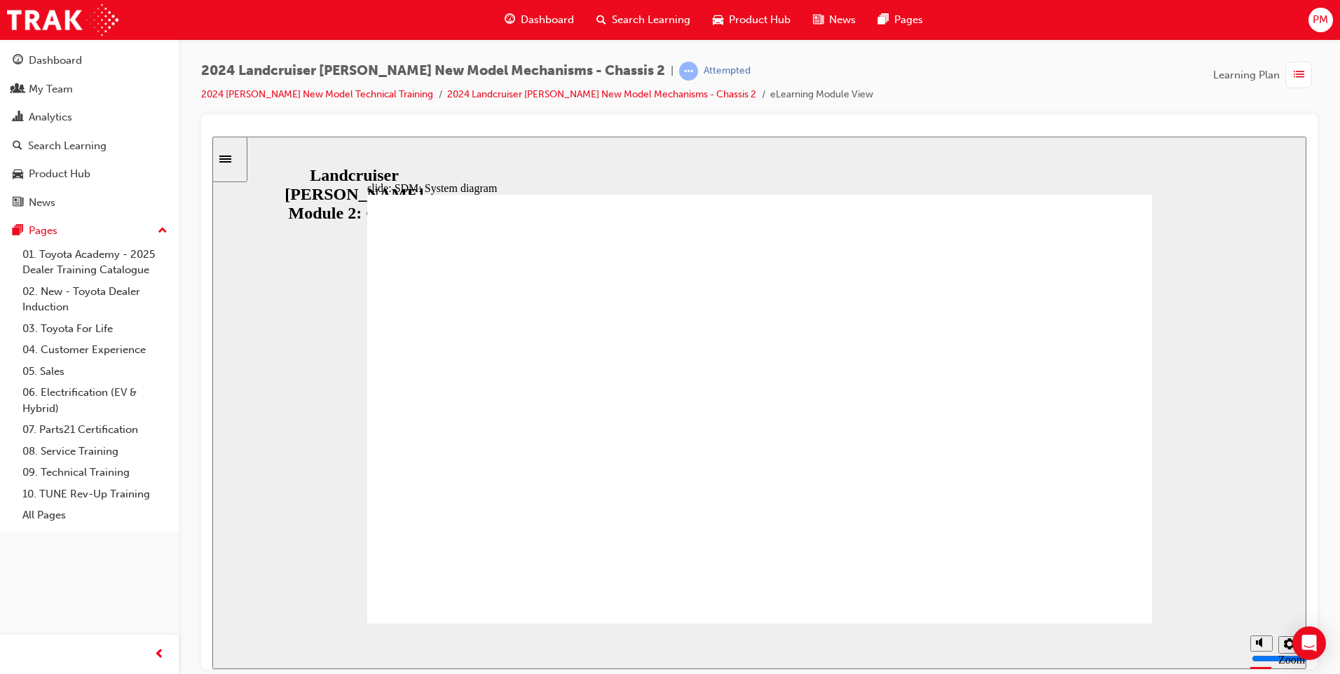
drag, startPoint x: 435, startPoint y: 594, endPoint x: 415, endPoint y: 599, distance: 20.2
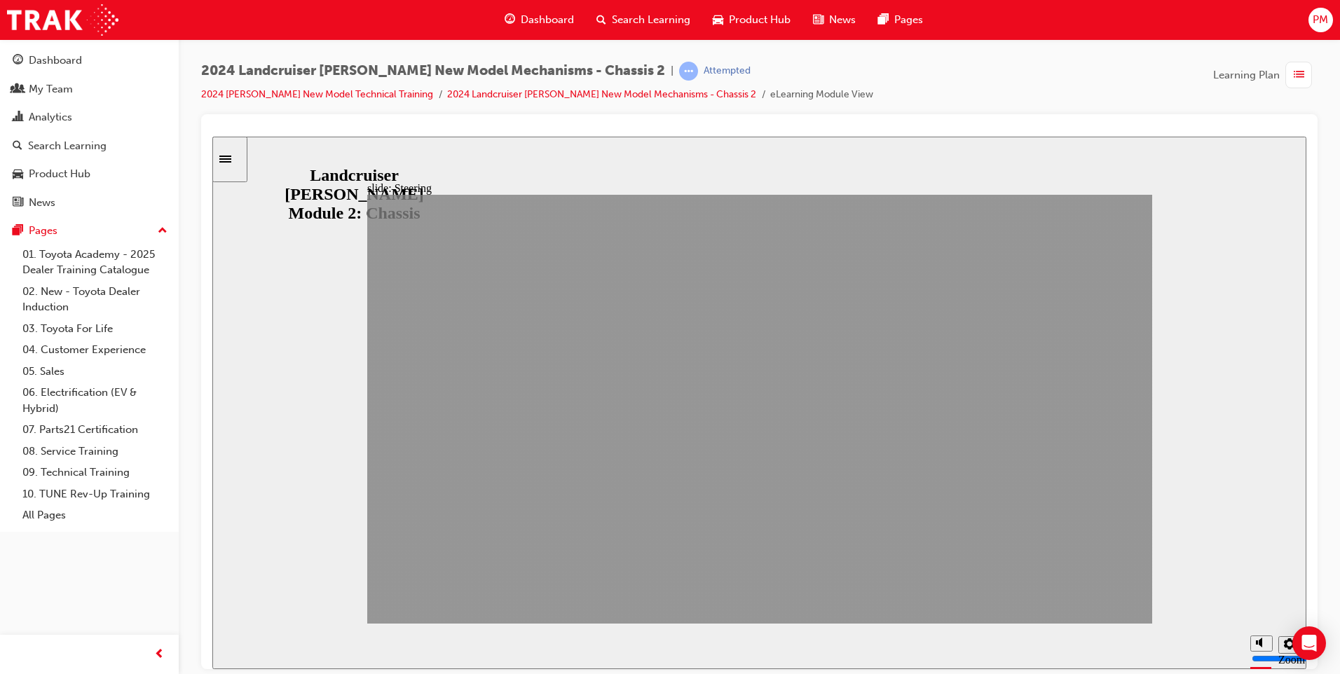
drag, startPoint x: 1071, startPoint y: 596, endPoint x: 1097, endPoint y: 597, distance: 26.0
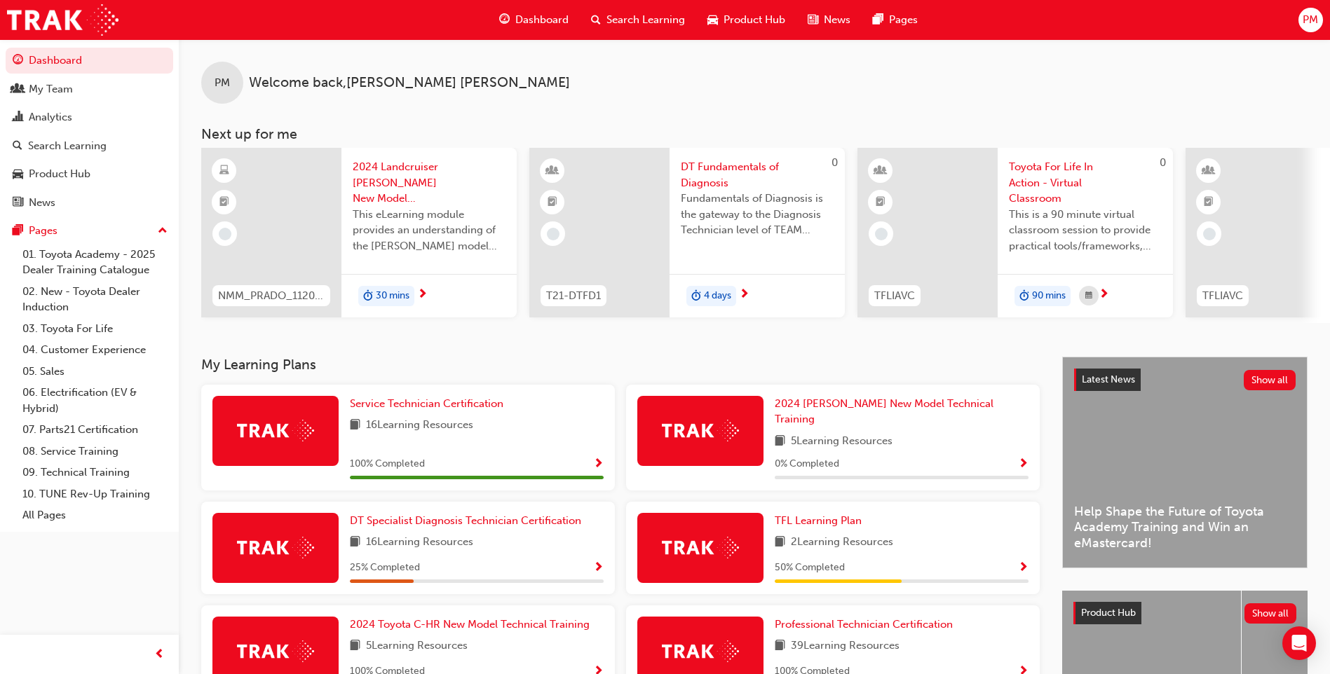
click at [847, 433] on span "5 Learning Resources" at bounding box center [842, 442] width 102 height 18
click at [837, 407] on span "2024 [PERSON_NAME] New Model Technical Training" at bounding box center [884, 411] width 219 height 29
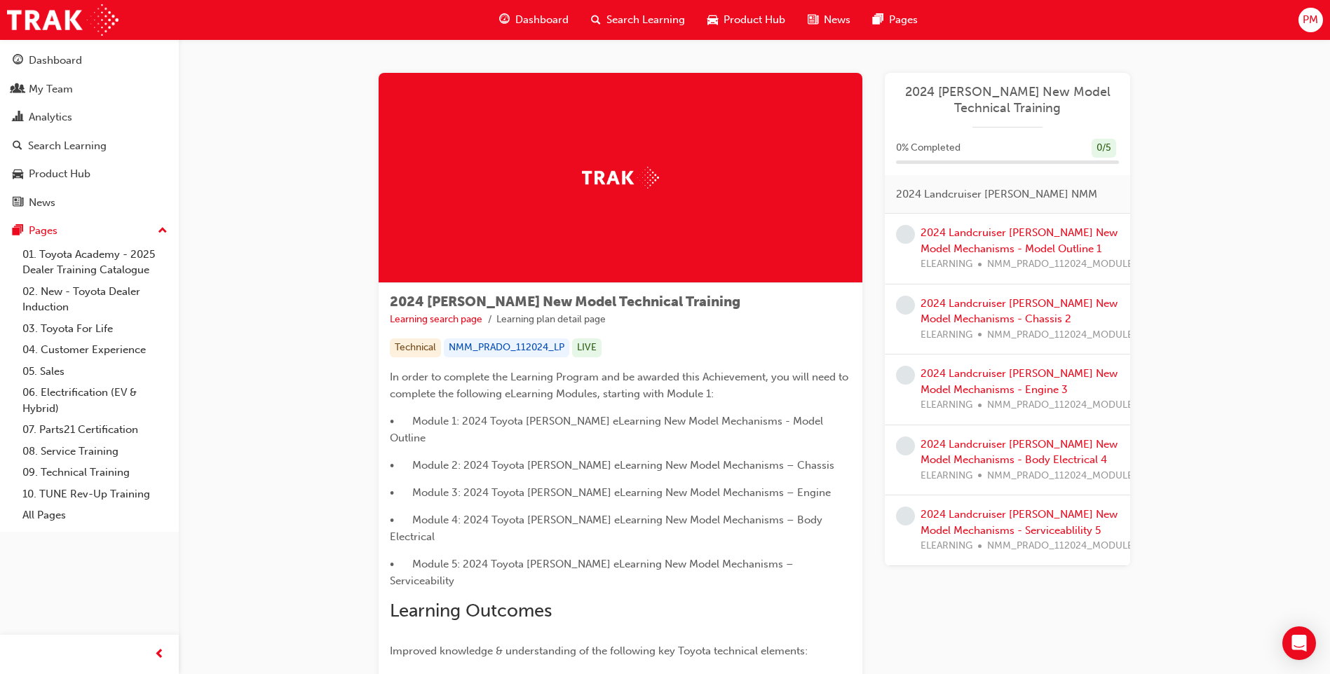
click at [976, 239] on div "2024 Landcruiser [PERSON_NAME] New Model Mechanisms - Model Outline 1 ELEARNING…" at bounding box center [1031, 249] width 223 height 48
click at [988, 233] on link "2024 Landcruiser [PERSON_NAME] New Model Mechanisms - Model Outline 1" at bounding box center [1018, 240] width 197 height 29
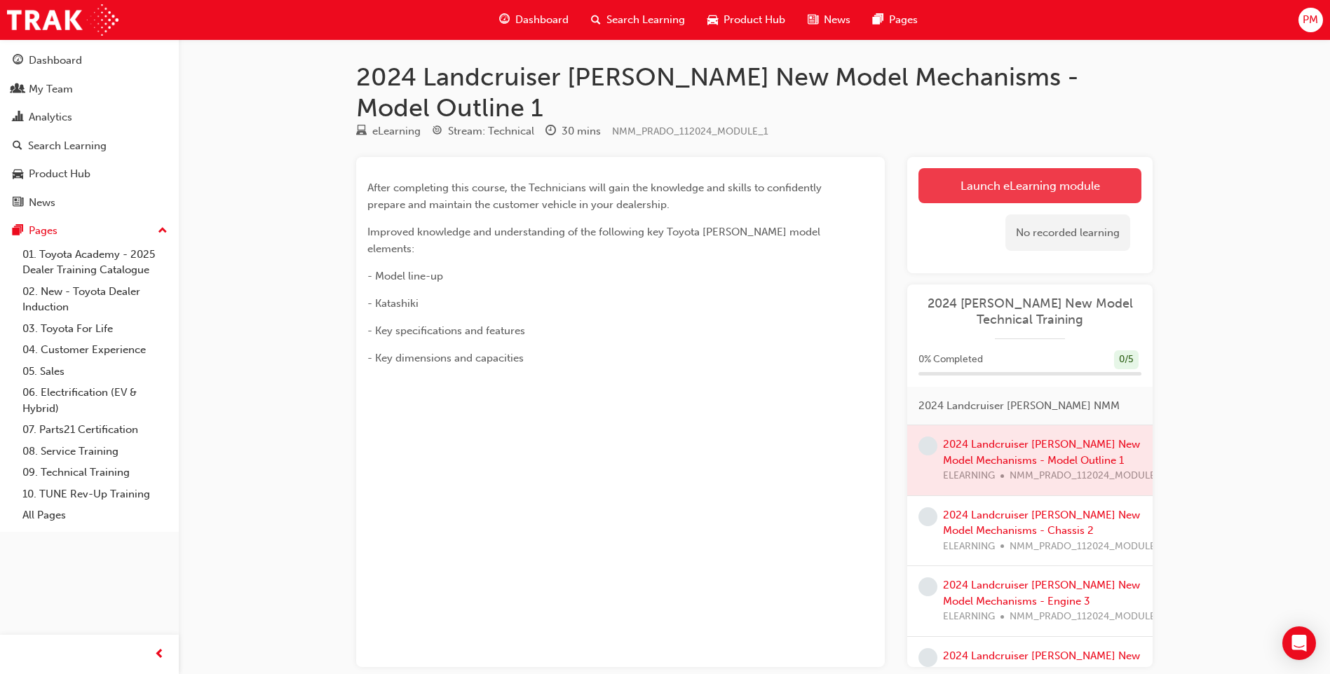
click at [979, 168] on link "Launch eLearning module" at bounding box center [1029, 185] width 223 height 35
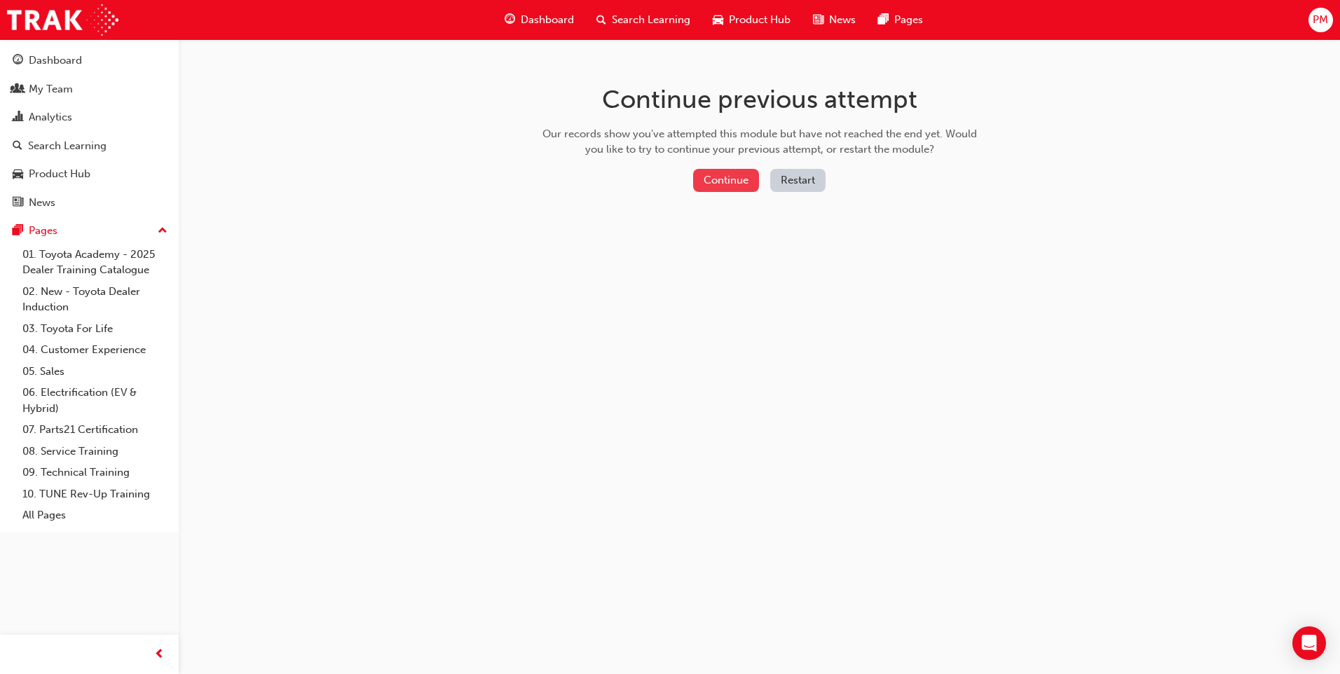
click at [721, 175] on button "Continue" at bounding box center [726, 180] width 66 height 23
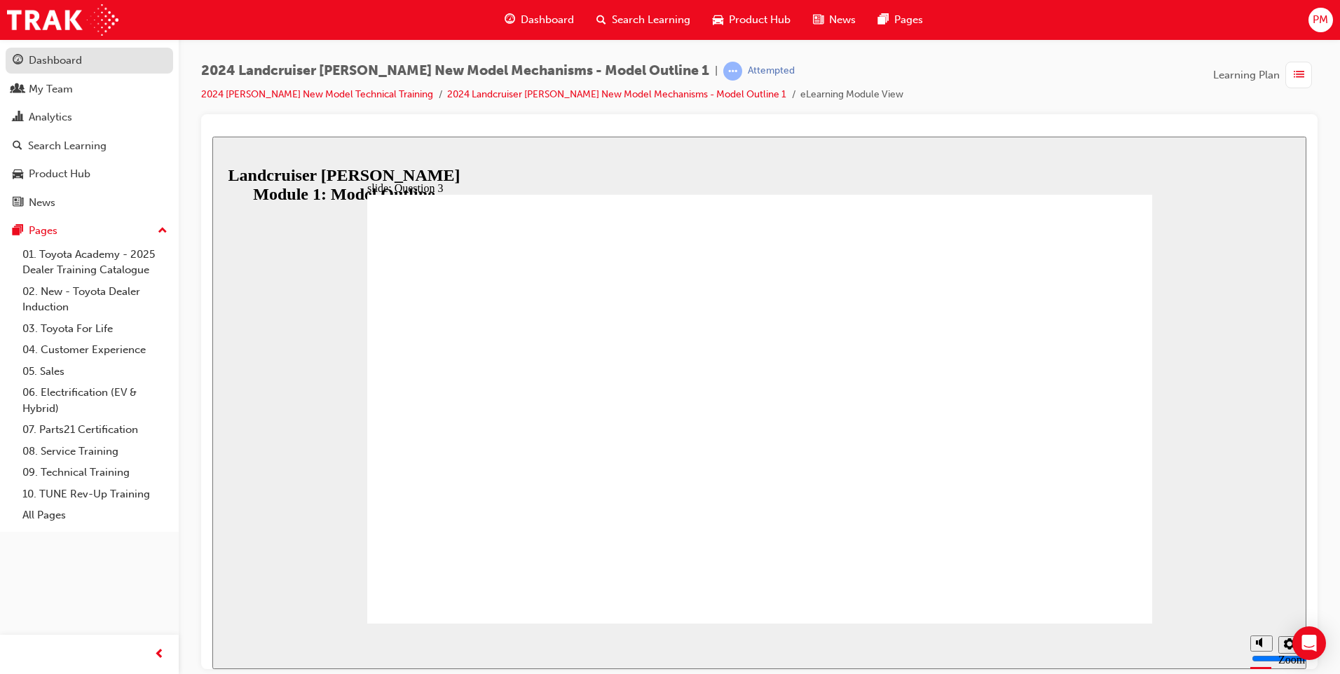
click at [57, 72] on link "Dashboard" at bounding box center [90, 61] width 168 height 26
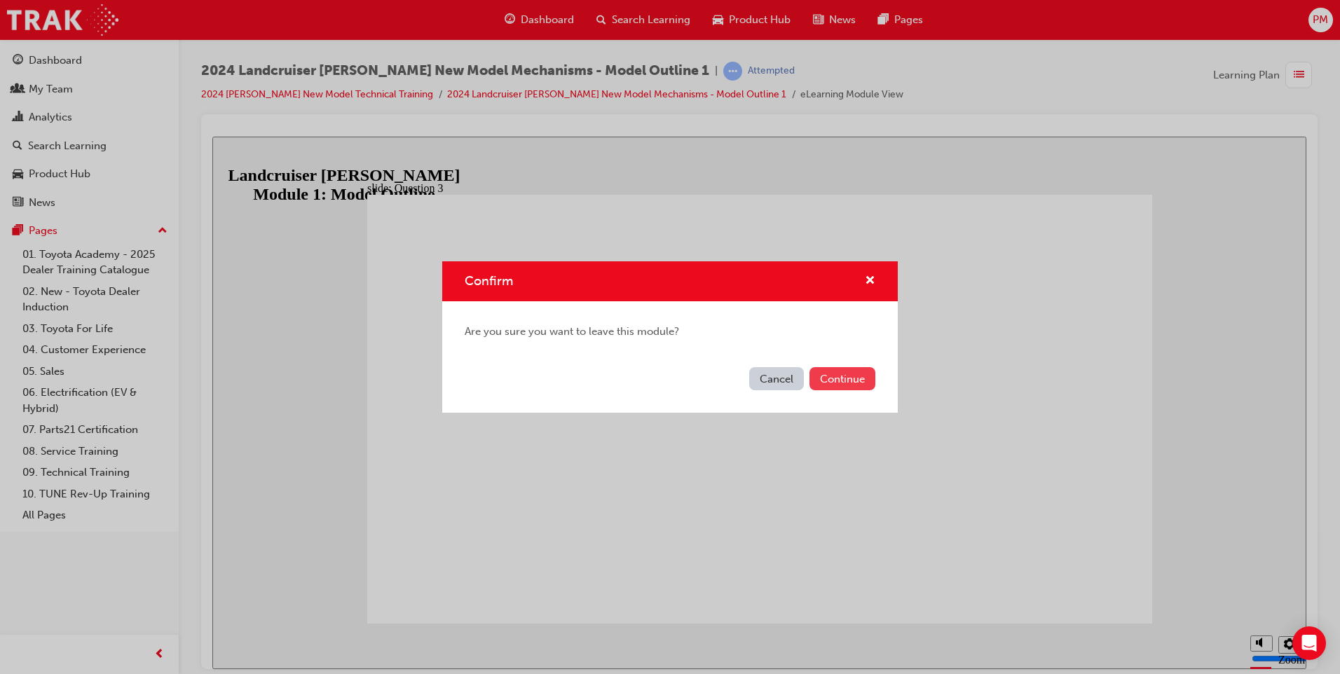
click at [839, 381] on button "Continue" at bounding box center [843, 378] width 66 height 23
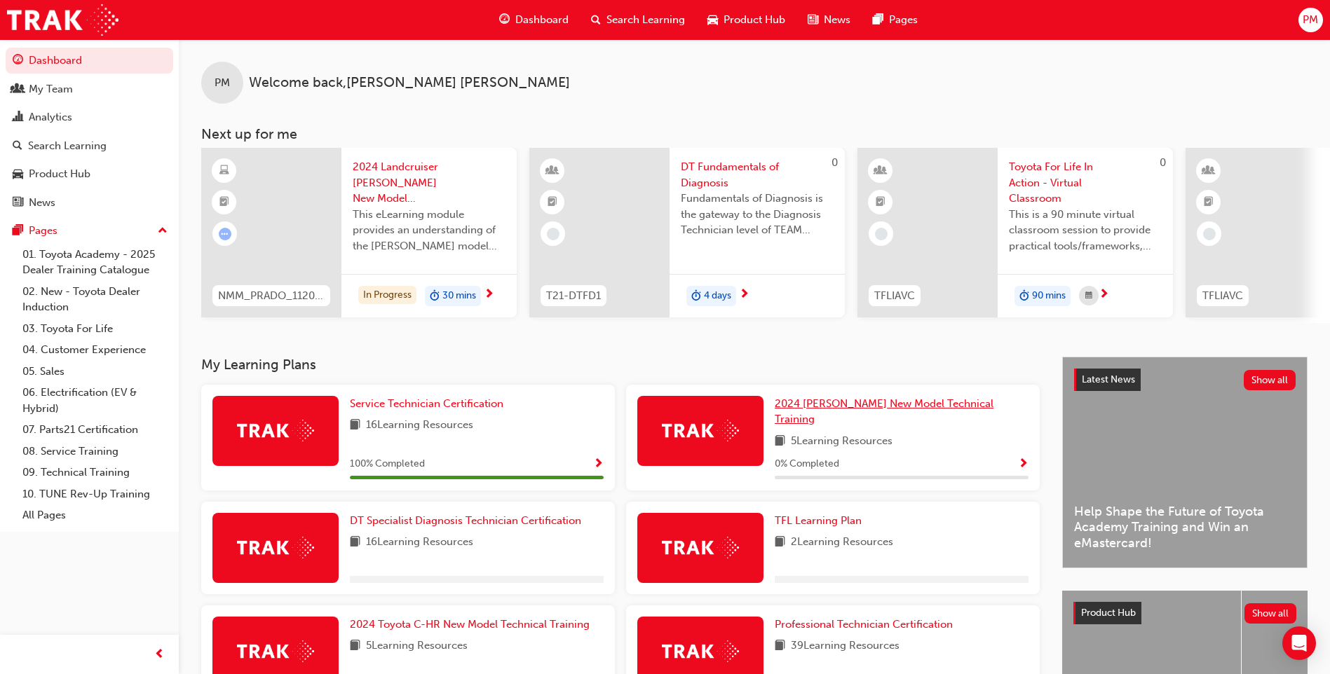
click at [854, 407] on span "2024 [PERSON_NAME] New Model Technical Training" at bounding box center [884, 411] width 219 height 29
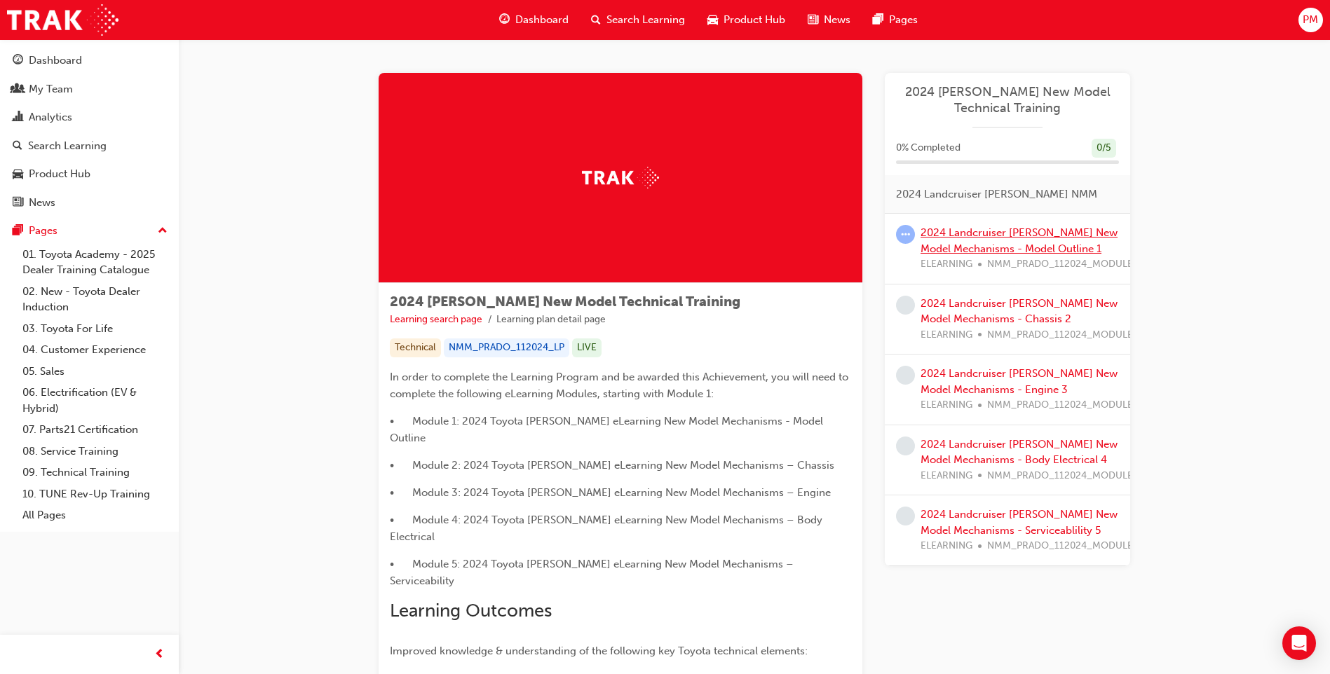
click at [984, 247] on link "2024 Landcruiser [PERSON_NAME] New Model Mechanisms - Model Outline 1" at bounding box center [1018, 240] width 197 height 29
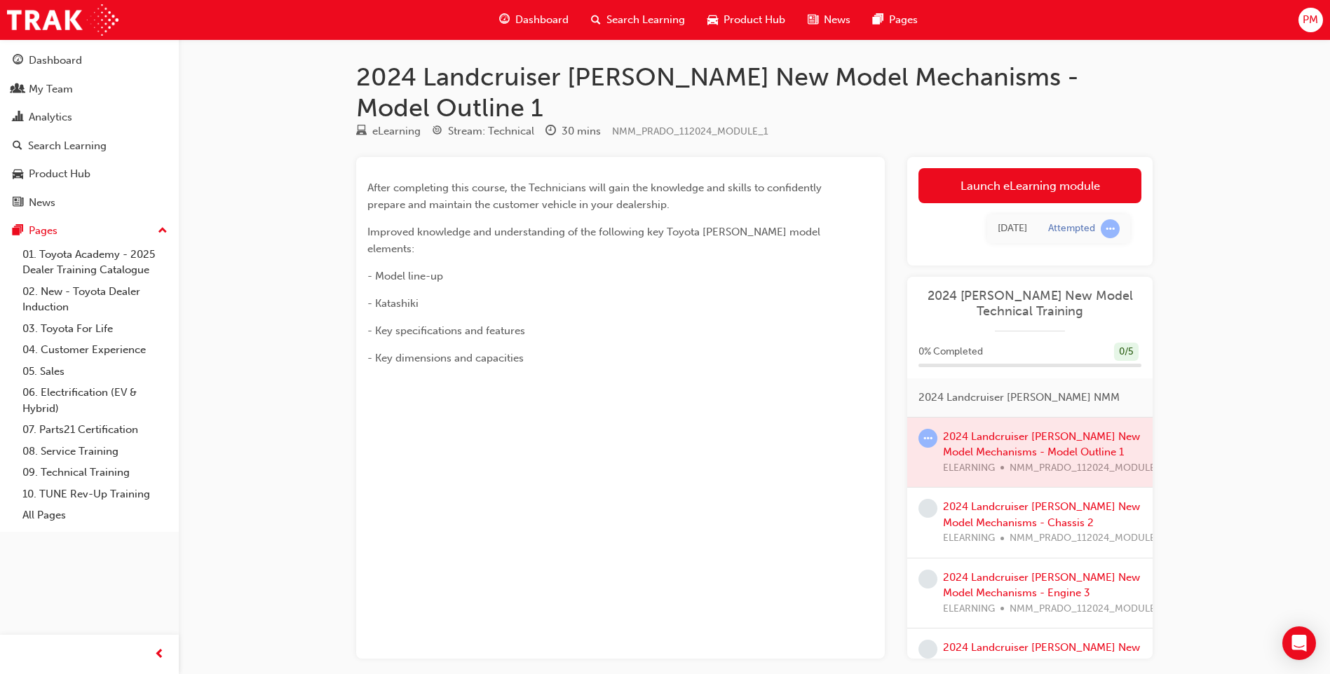
click at [1039, 168] on link "Launch eLearning module" at bounding box center [1029, 185] width 223 height 35
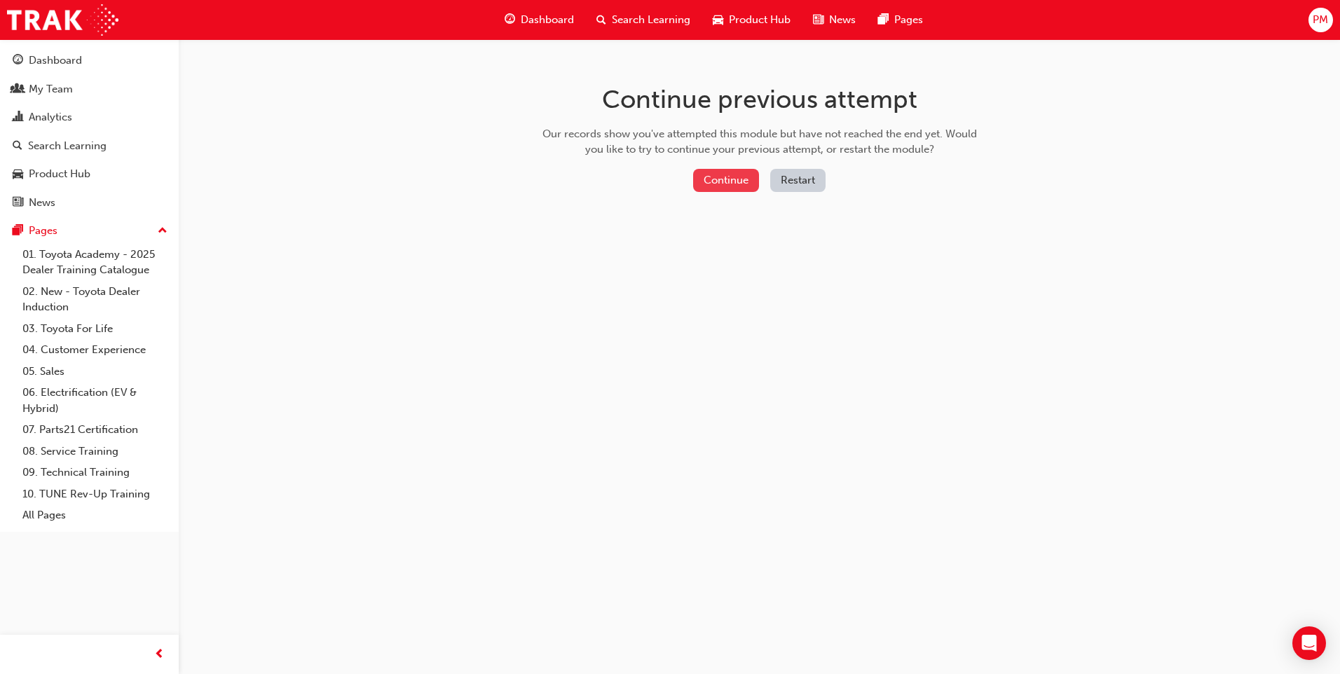
click at [724, 181] on button "Continue" at bounding box center [726, 180] width 66 height 23
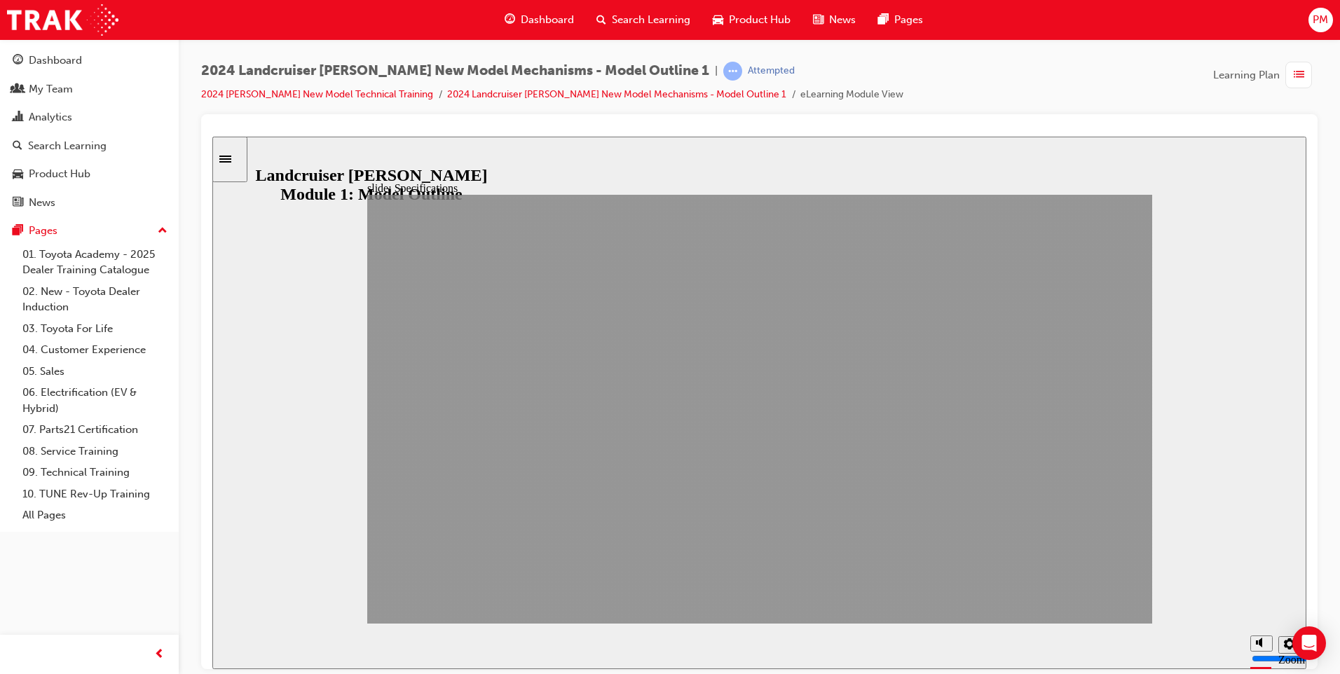
drag, startPoint x: 1072, startPoint y: 602, endPoint x: 1096, endPoint y: 604, distance: 24.6
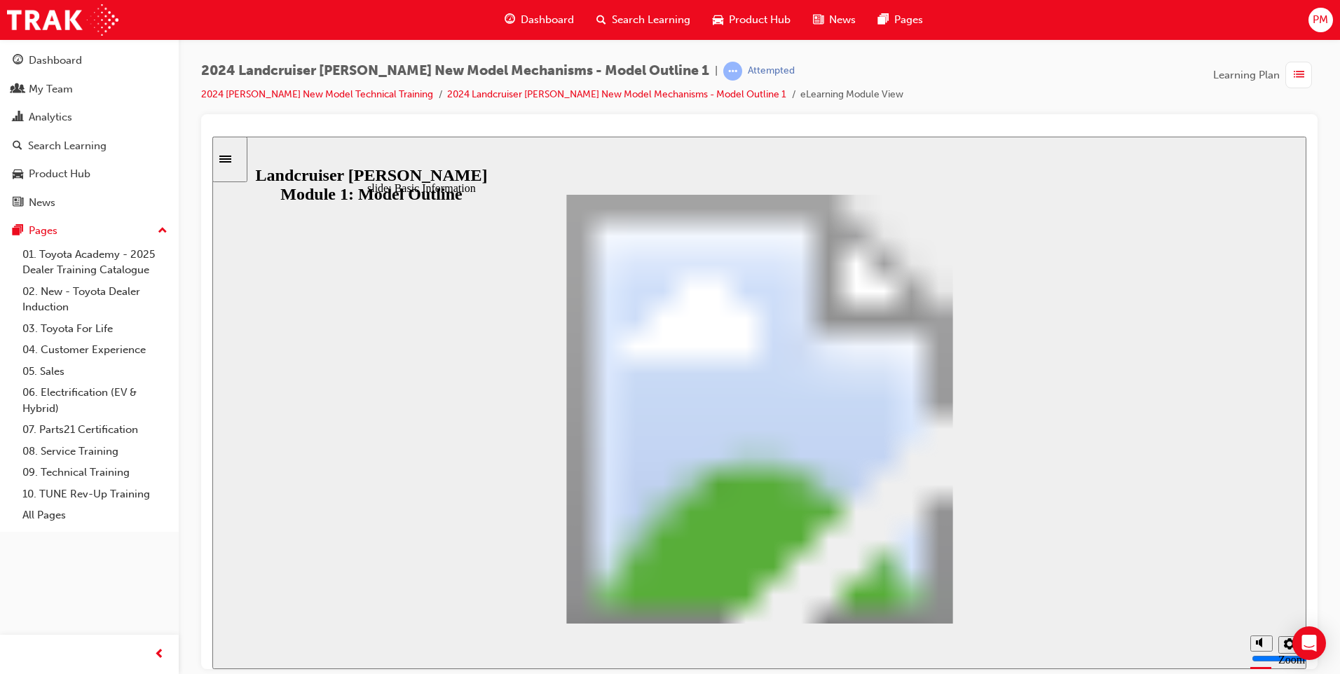
scroll to position [440, 0]
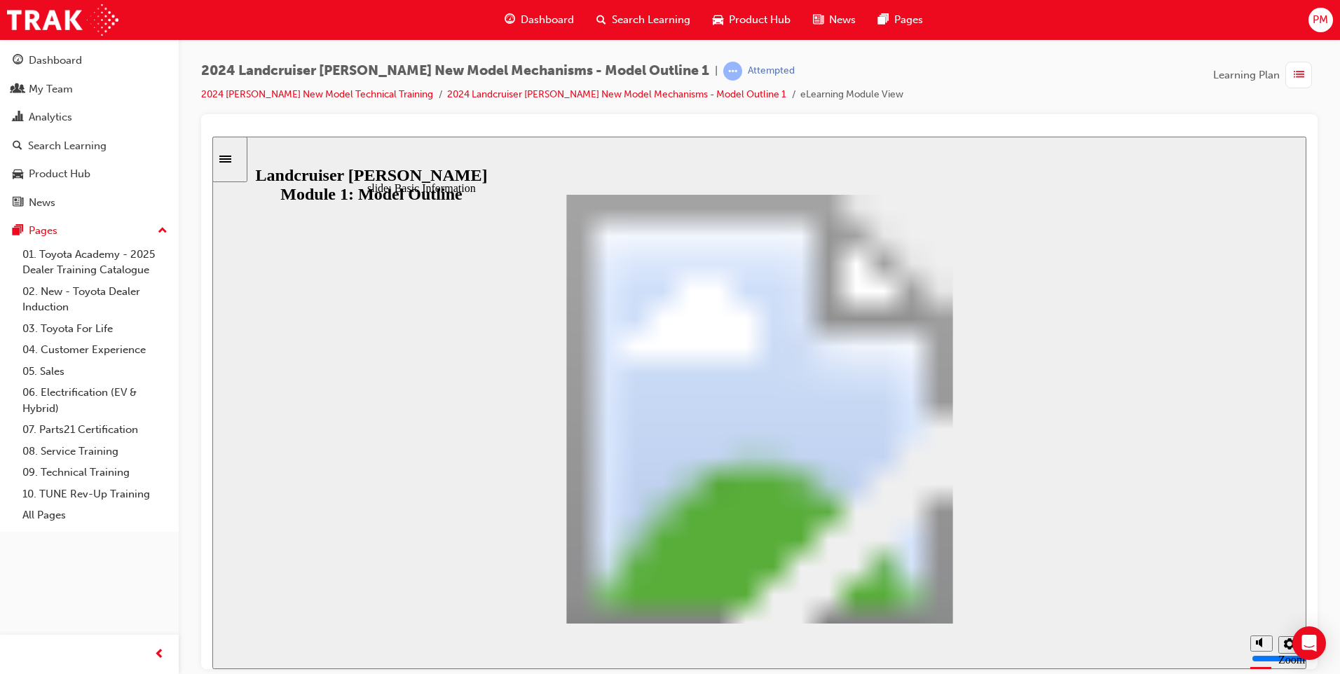
scroll to position [409, 0]
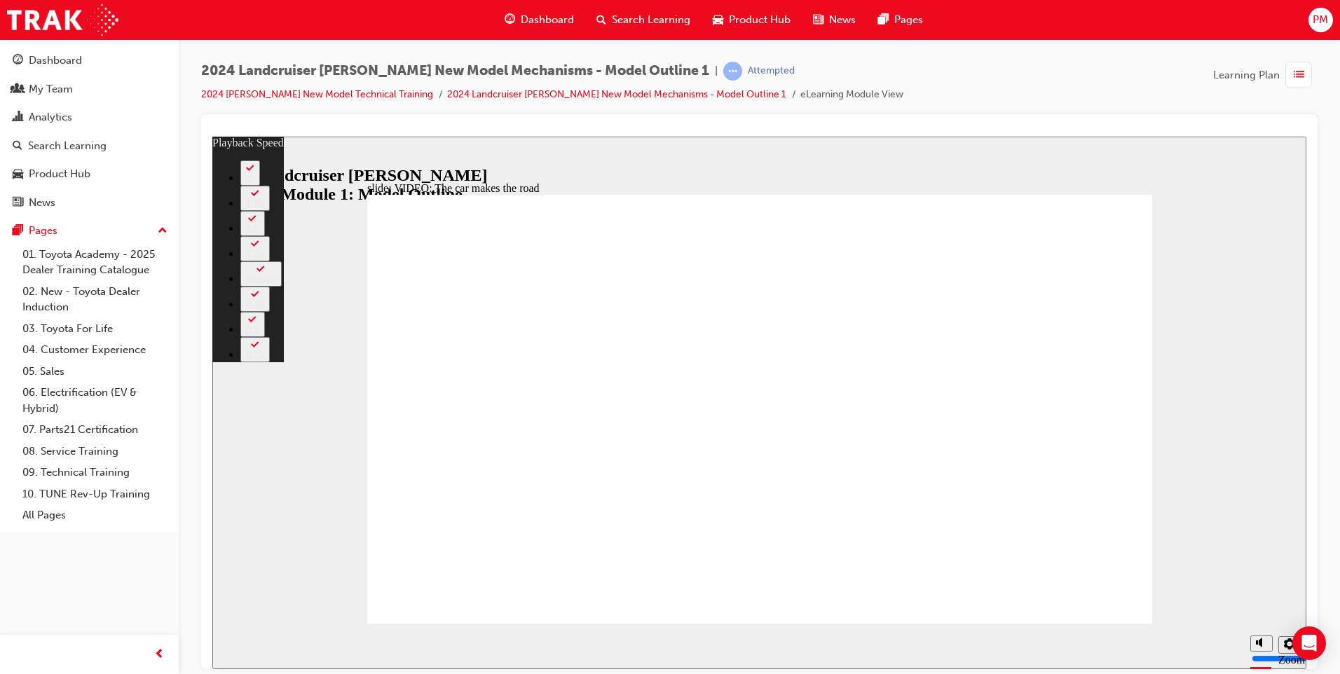
type input "86"
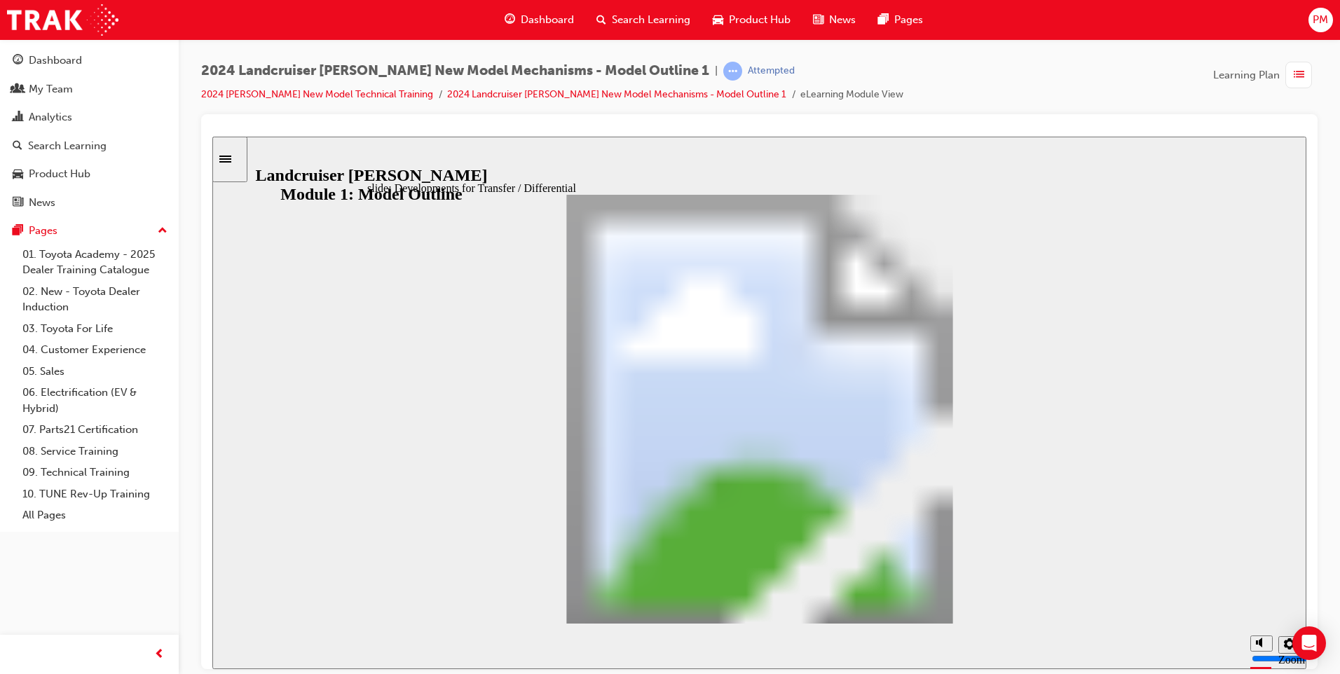
drag, startPoint x: 929, startPoint y: 598, endPoint x: 940, endPoint y: 604, distance: 12.3
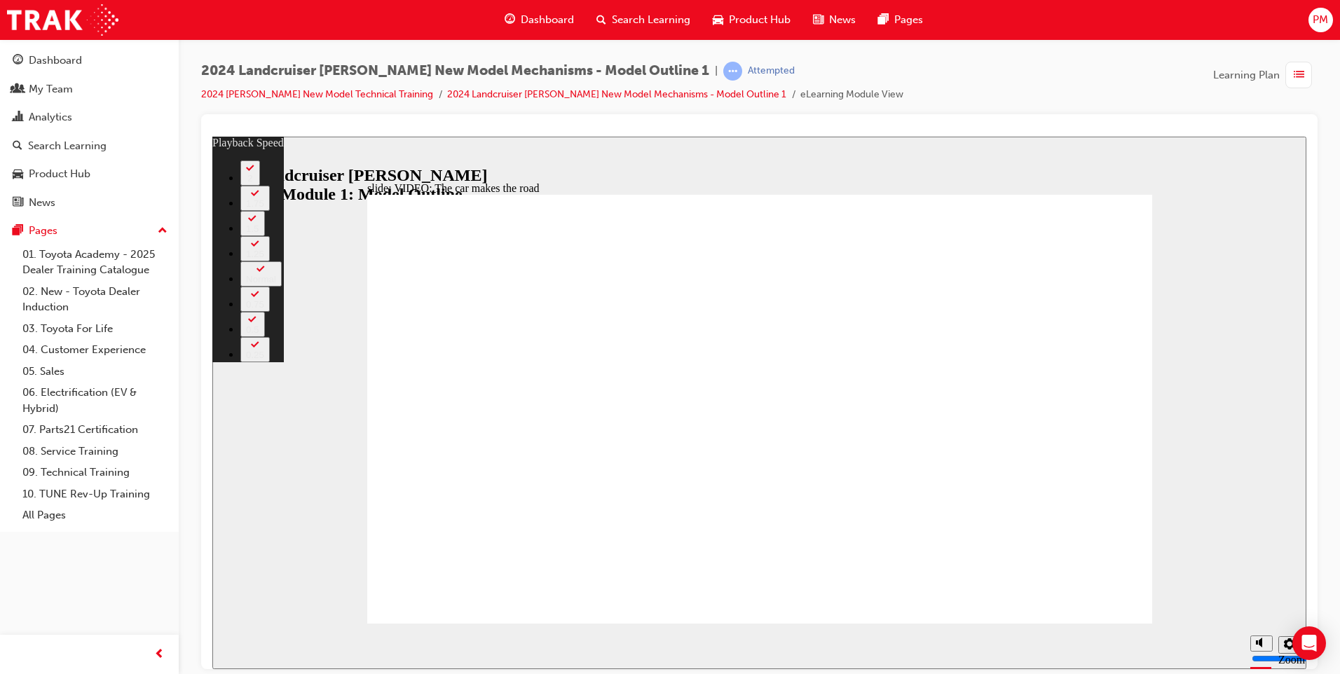
type input "0"
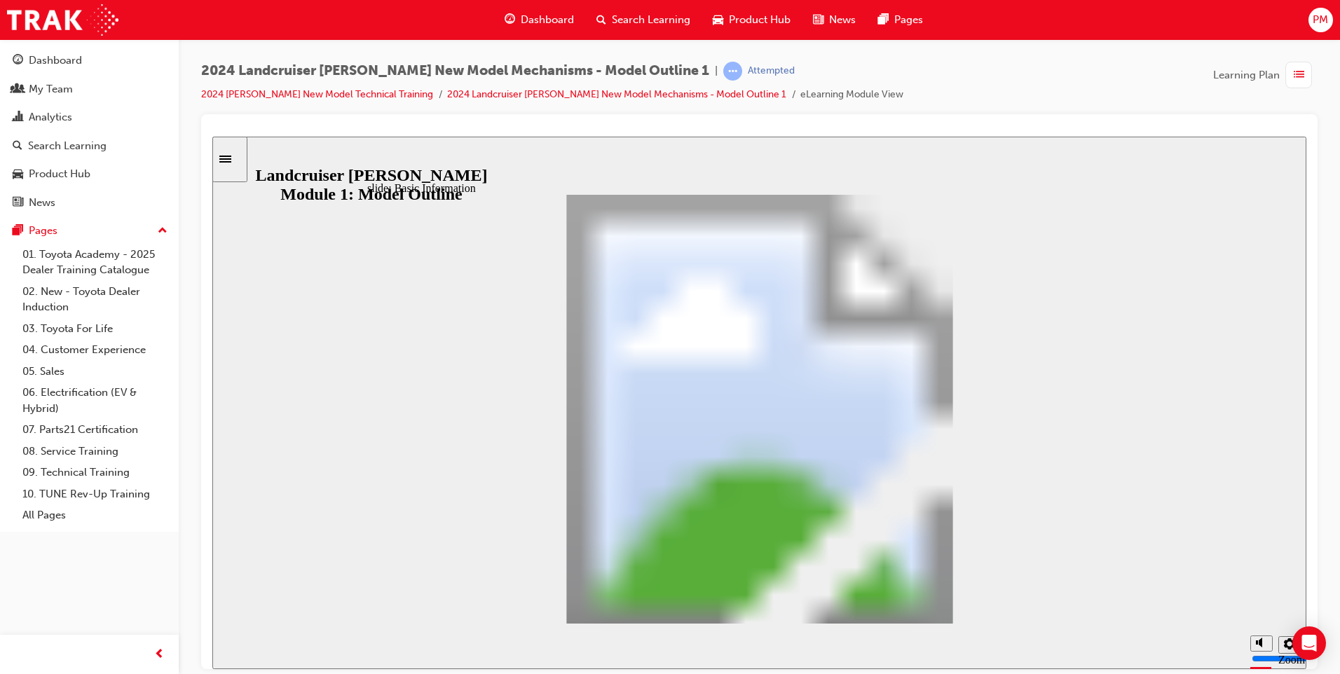
scroll to position [440, 0]
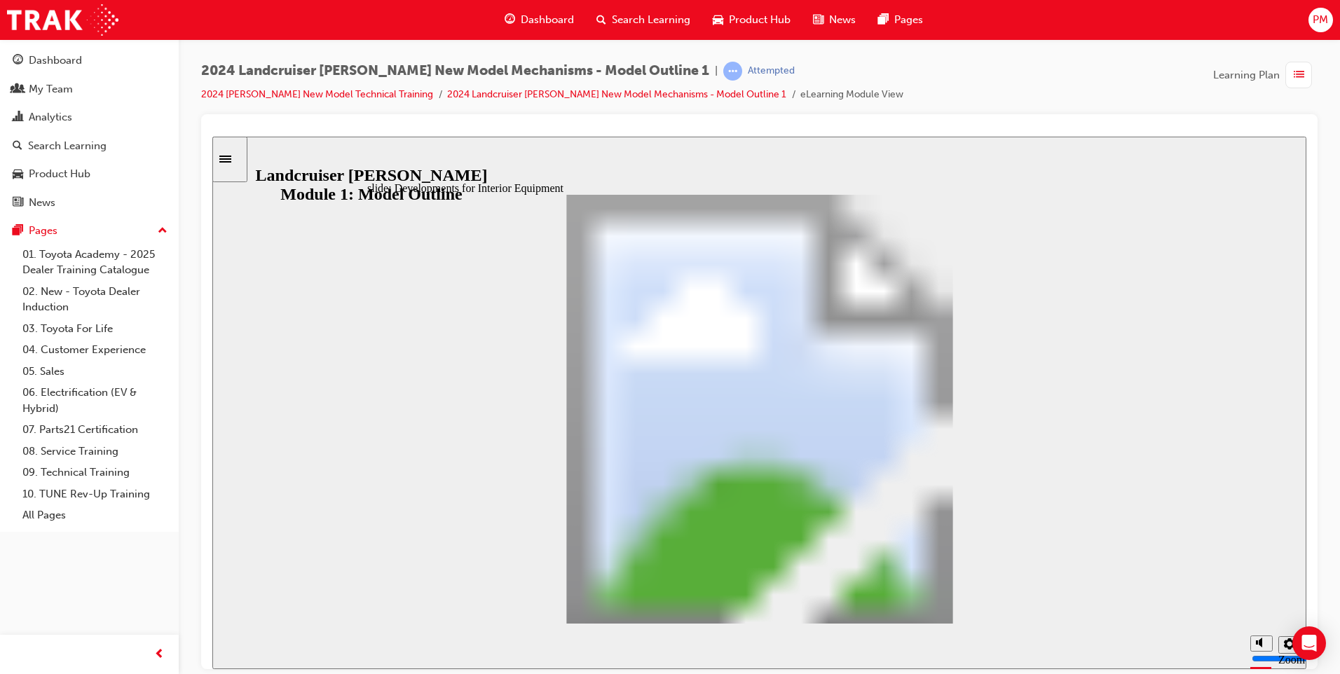
click at [48, 67] on div "Dashboard" at bounding box center [55, 61] width 53 height 16
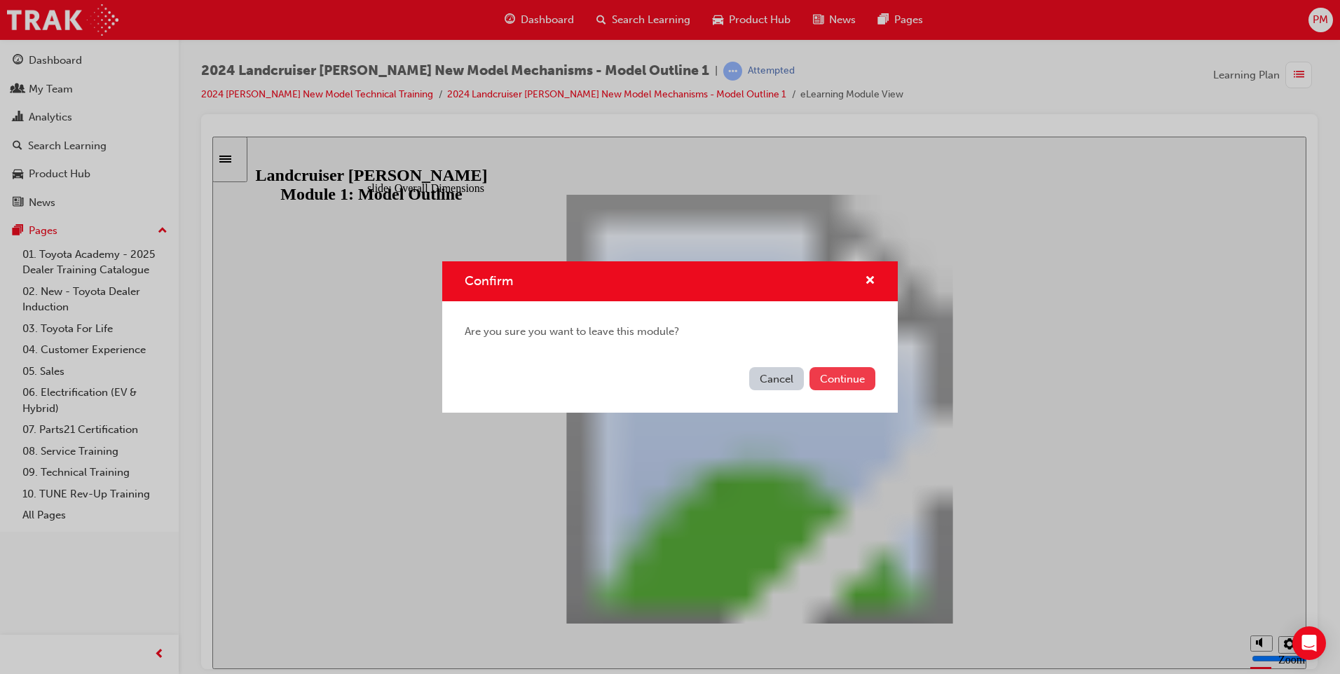
click at [836, 378] on button "Continue" at bounding box center [843, 378] width 66 height 23
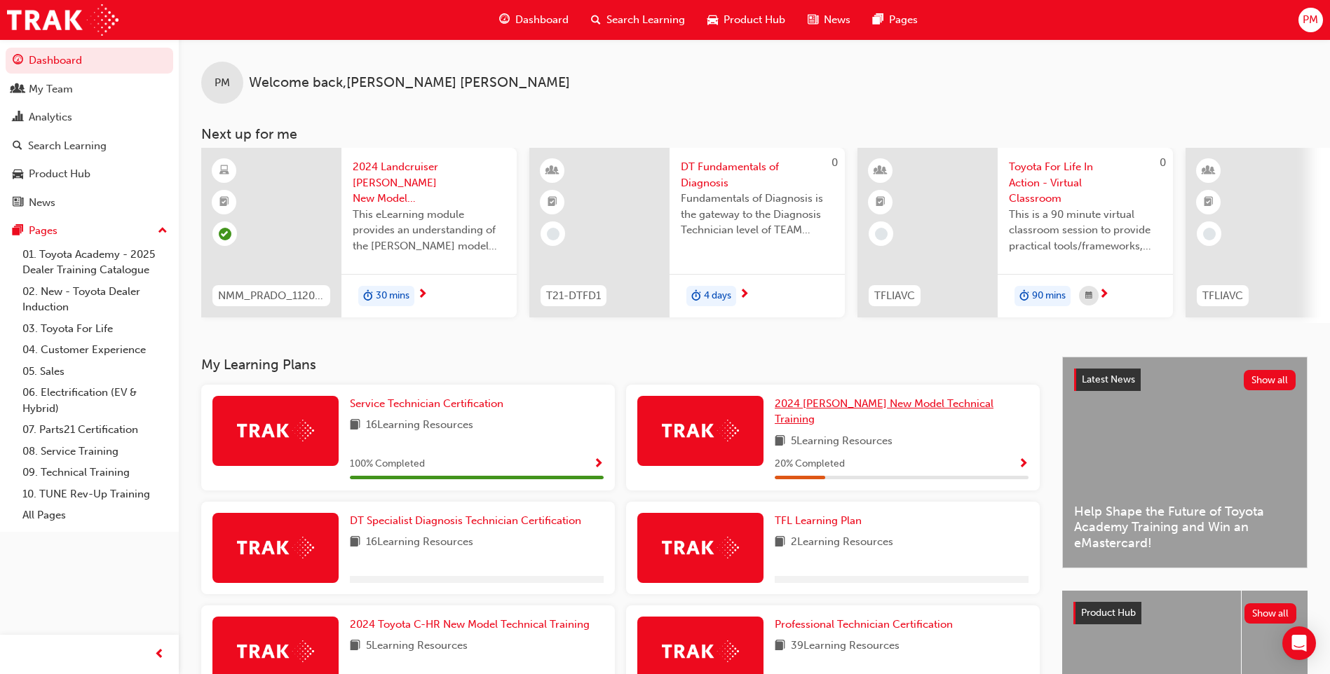
click at [830, 412] on span "2024 [PERSON_NAME] New Model Technical Training" at bounding box center [884, 411] width 219 height 29
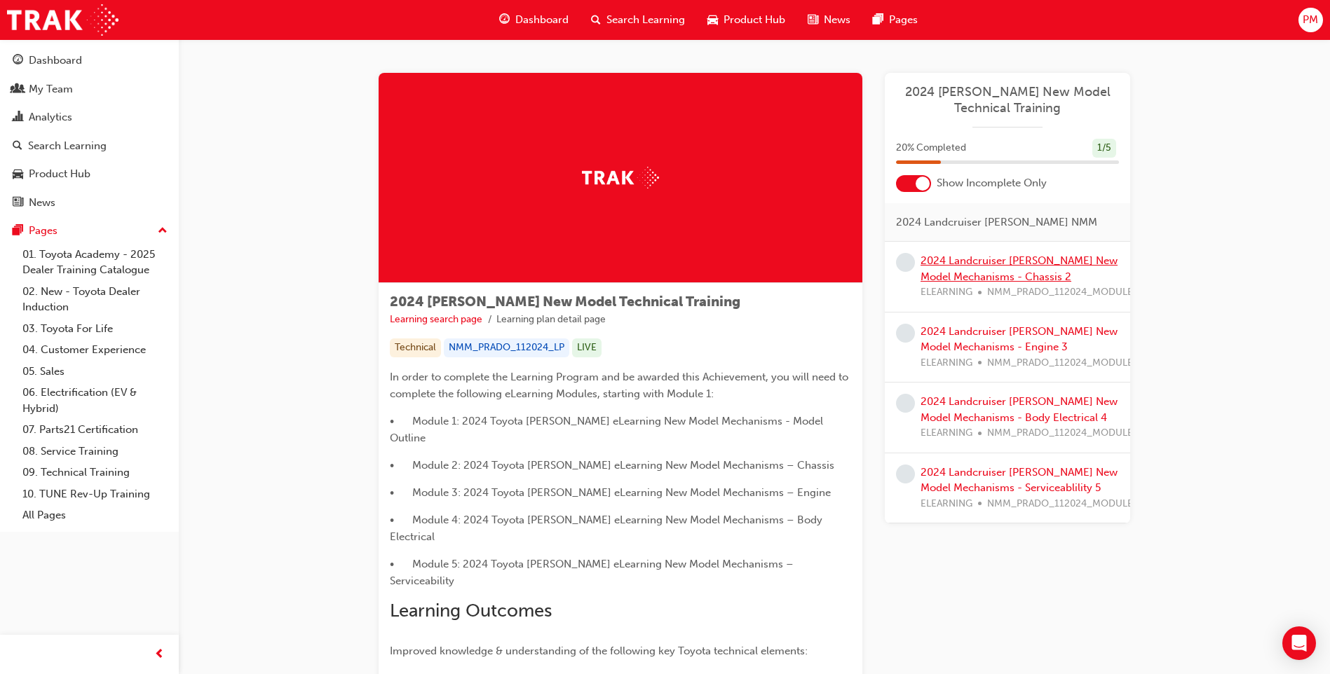
click at [964, 271] on link "2024 Landcruiser [PERSON_NAME] New Model Mechanisms - Chassis 2" at bounding box center [1018, 268] width 197 height 29
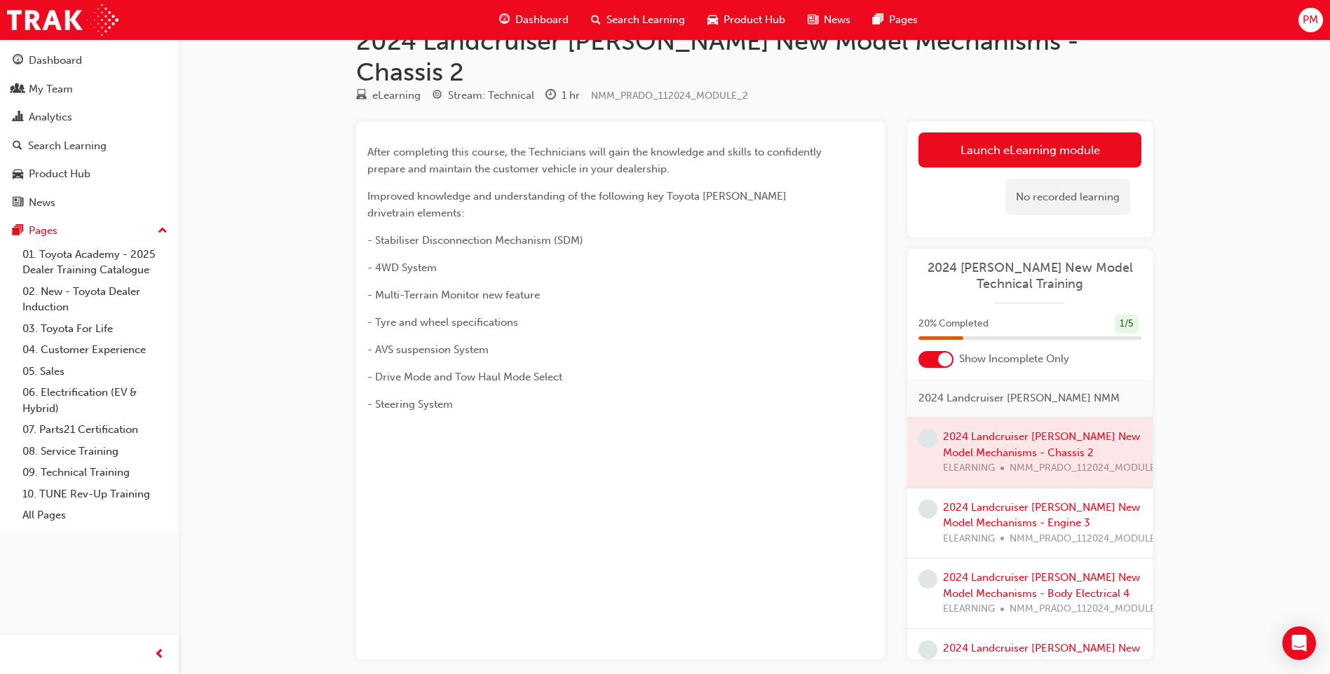
scroll to position [70, 0]
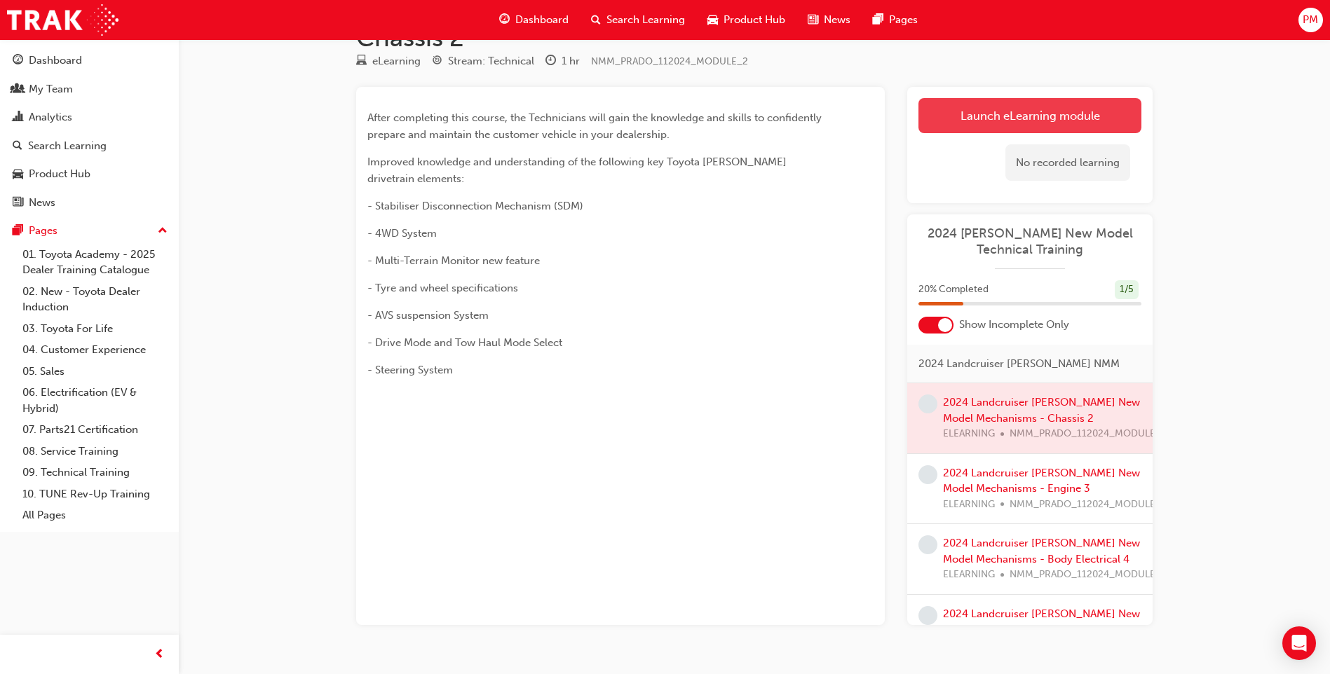
click at [986, 98] on link "Launch eLearning module" at bounding box center [1029, 115] width 223 height 35
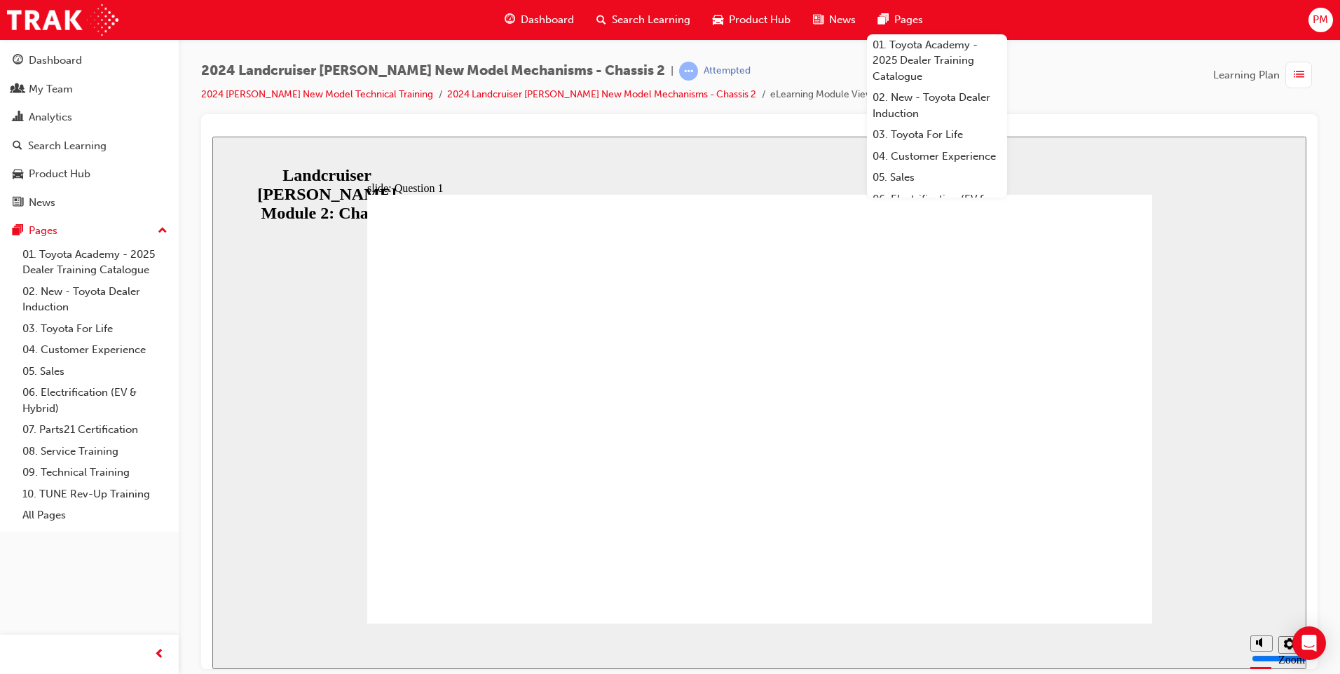
radio input "true"
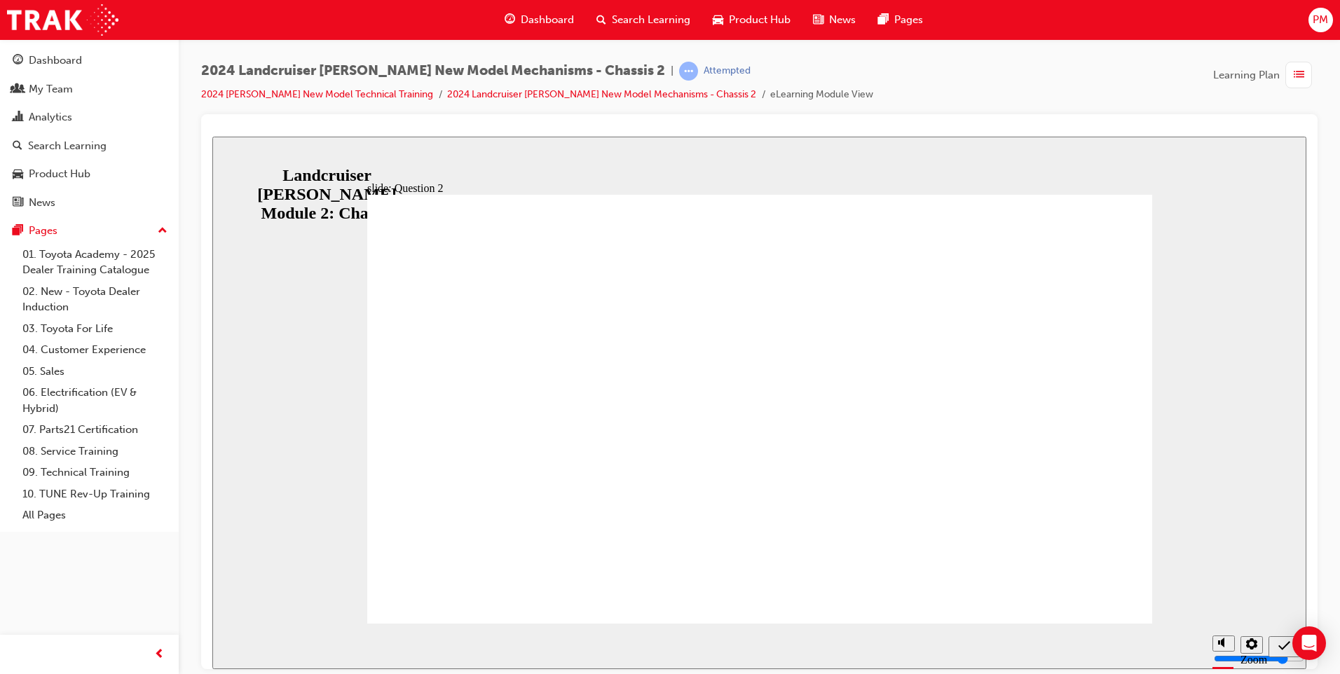
radio input "true"
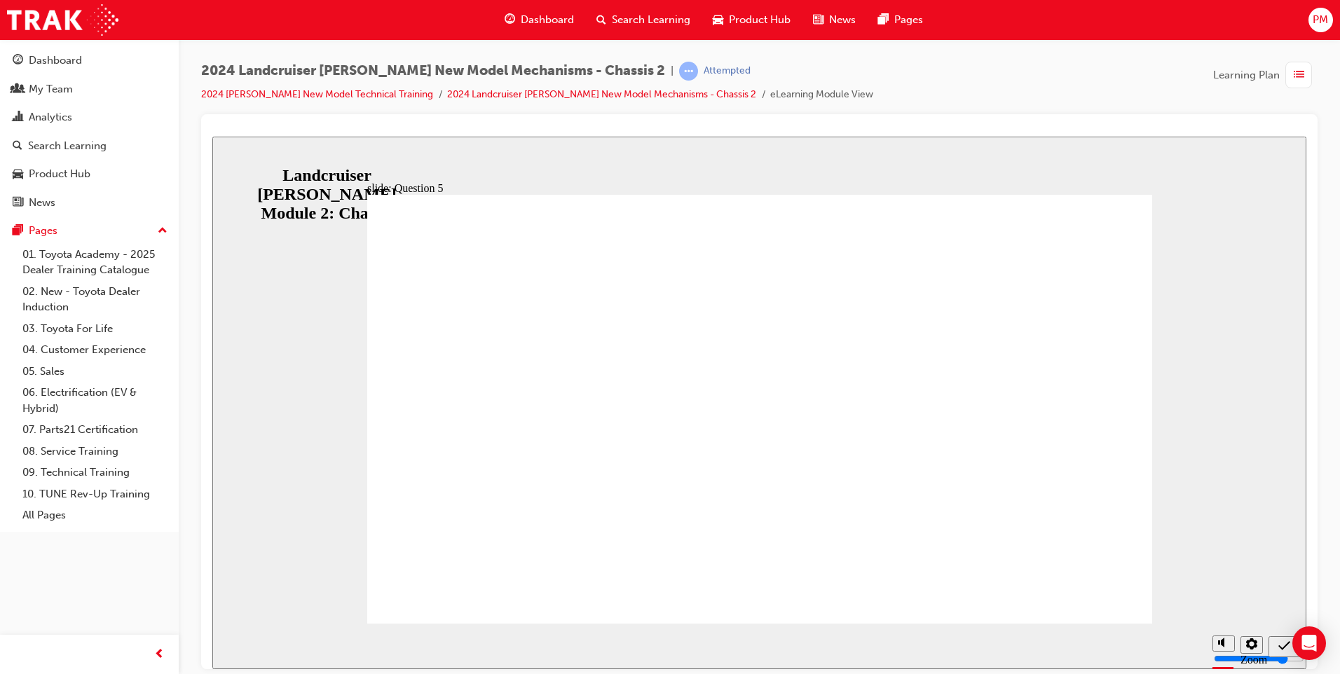
radio input "true"
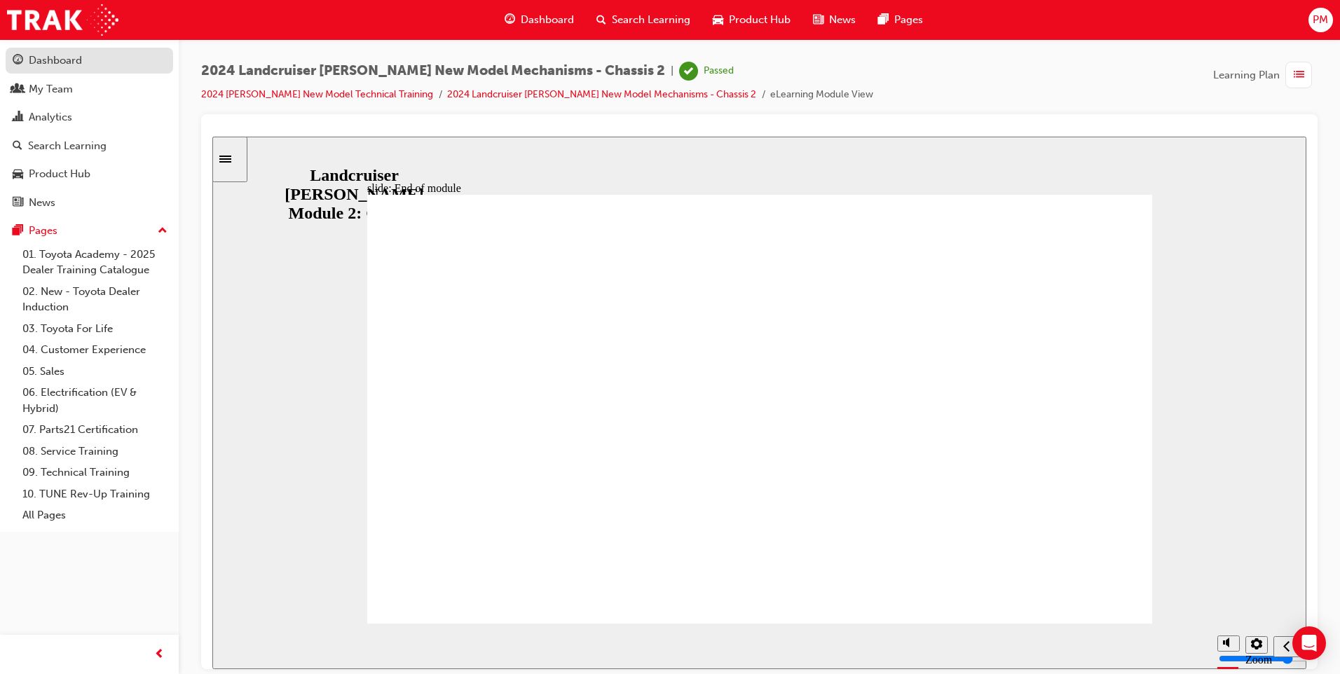
click at [67, 71] on link "Dashboard" at bounding box center [90, 61] width 168 height 26
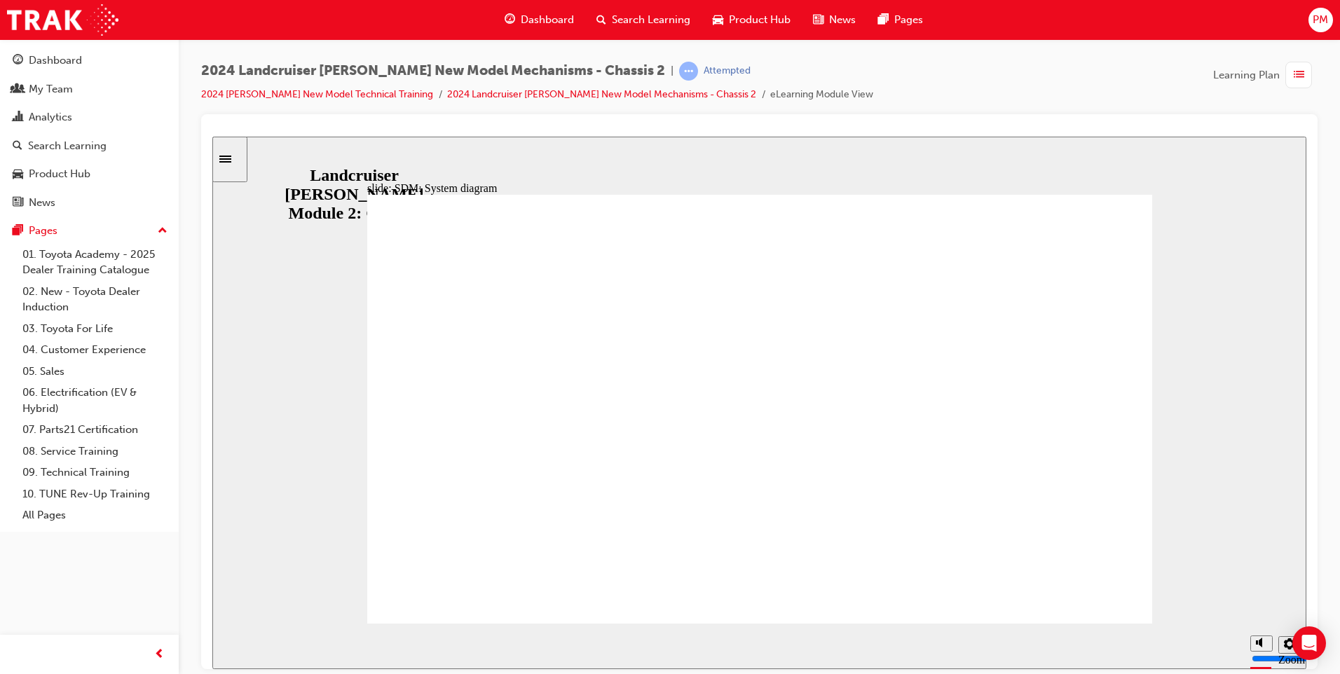
click at [49, 62] on div "Dashboard" at bounding box center [55, 61] width 53 height 16
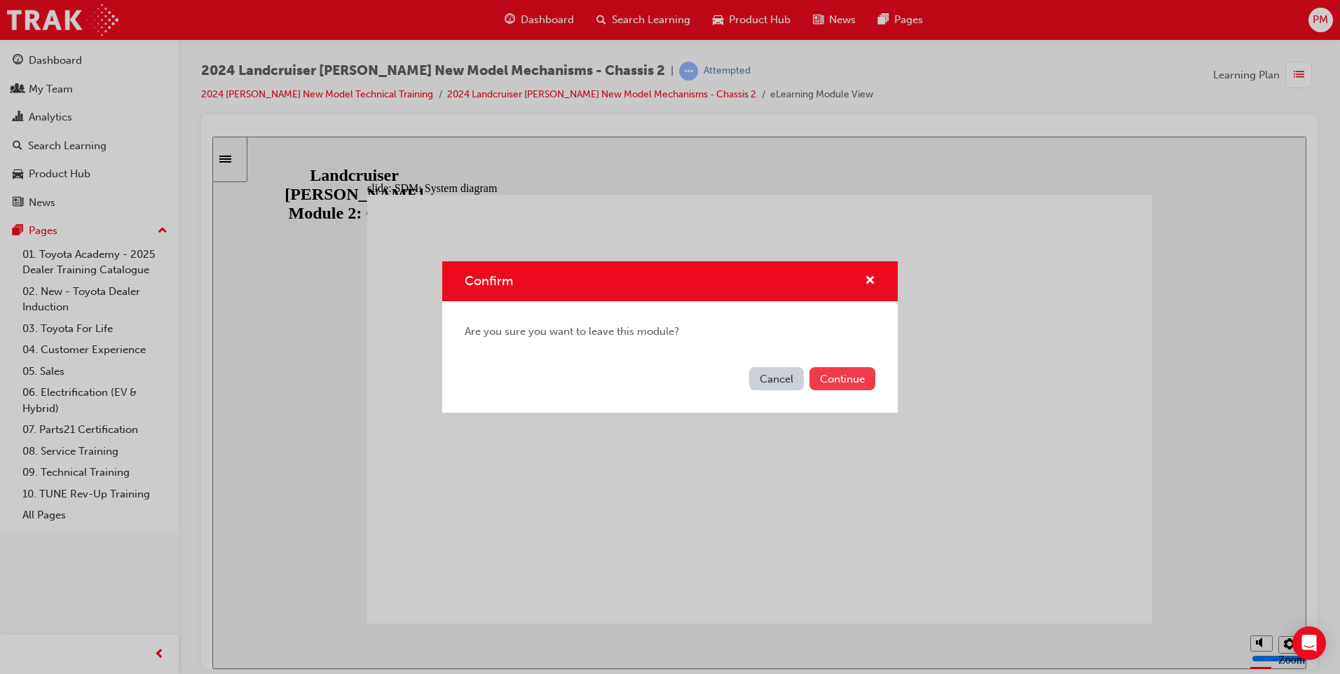
click at [831, 381] on button "Continue" at bounding box center [843, 378] width 66 height 23
